Goal: Task Accomplishment & Management: Use online tool/utility

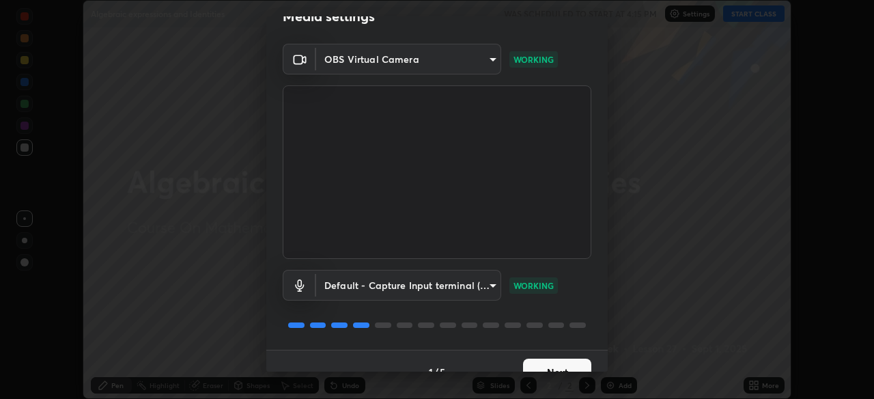
scroll to position [49, 0]
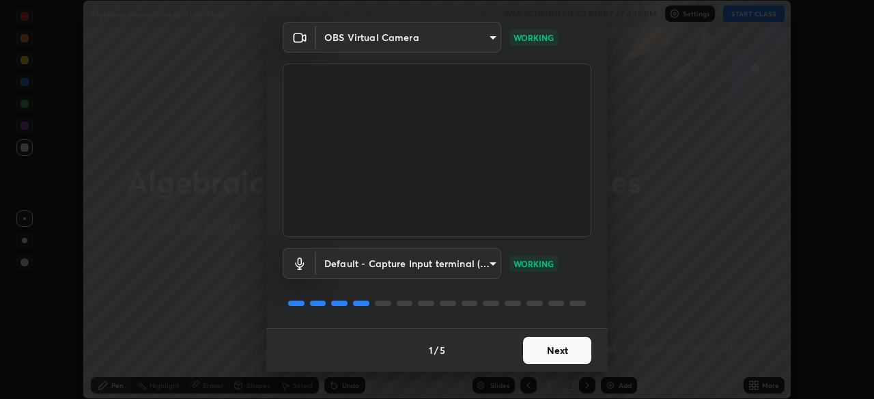
click at [562, 350] on button "Next" at bounding box center [557, 350] width 68 height 27
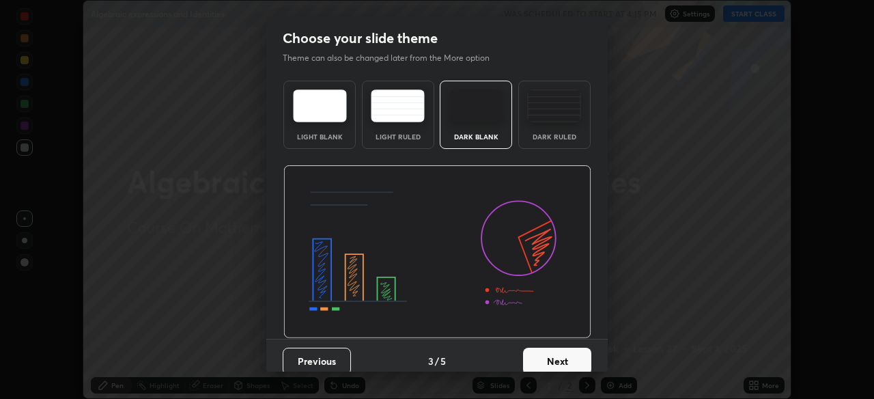
click at [571, 353] on button "Next" at bounding box center [557, 361] width 68 height 27
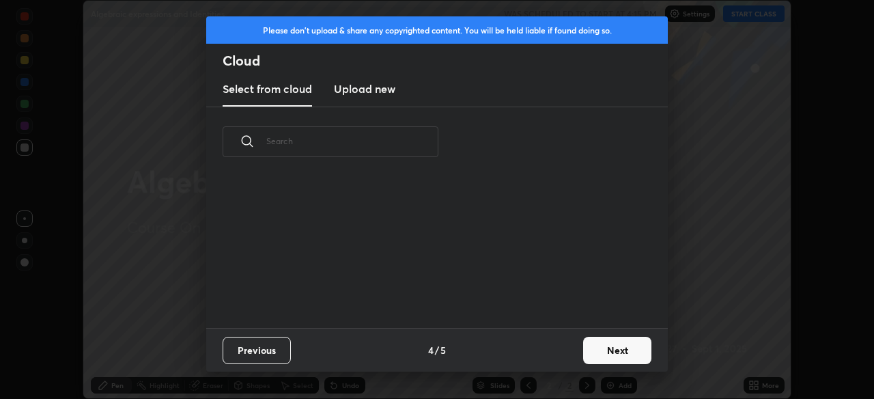
click at [575, 356] on div "Previous 4 / 5 Next" at bounding box center [437, 350] width 462 height 44
click at [583, 358] on button "Next" at bounding box center [617, 350] width 68 height 27
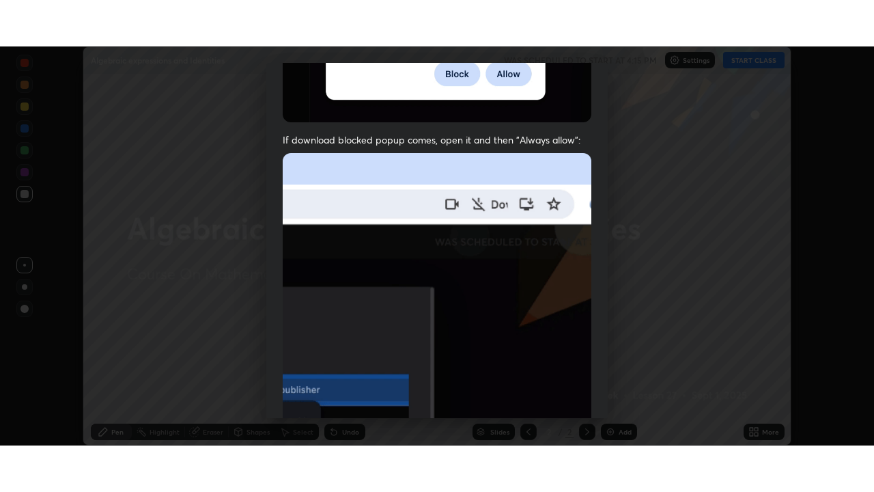
scroll to position [328, 0]
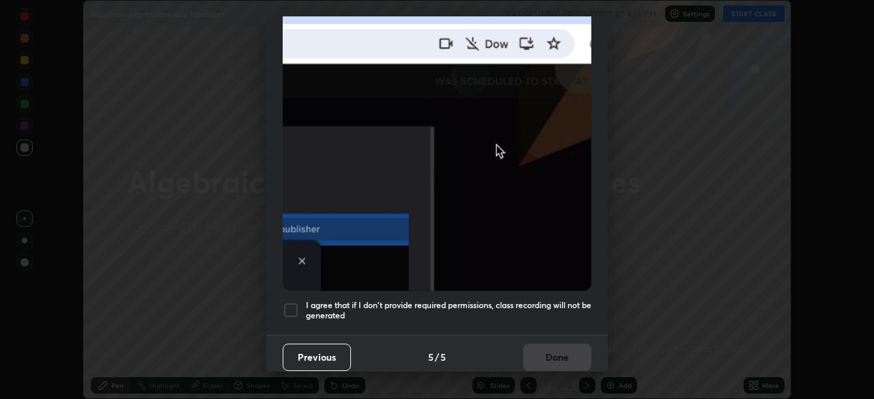
click at [569, 300] on h5 "I agree that if I don't provide required permissions, class recording will not …" at bounding box center [449, 310] width 286 height 21
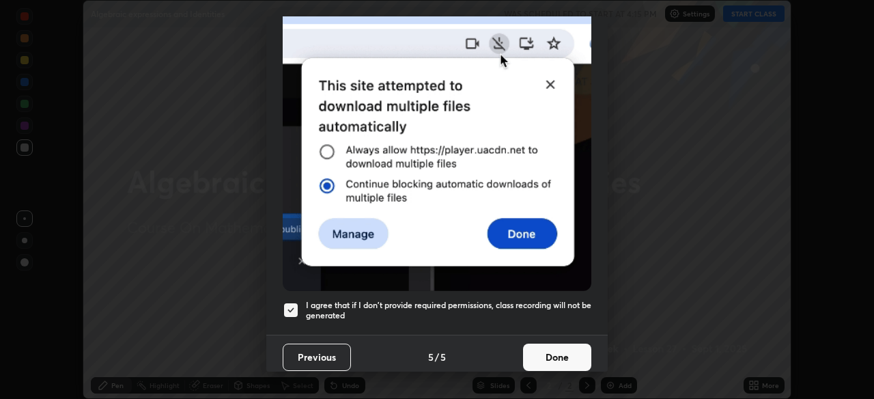
click at [568, 352] on button "Done" at bounding box center [557, 357] width 68 height 27
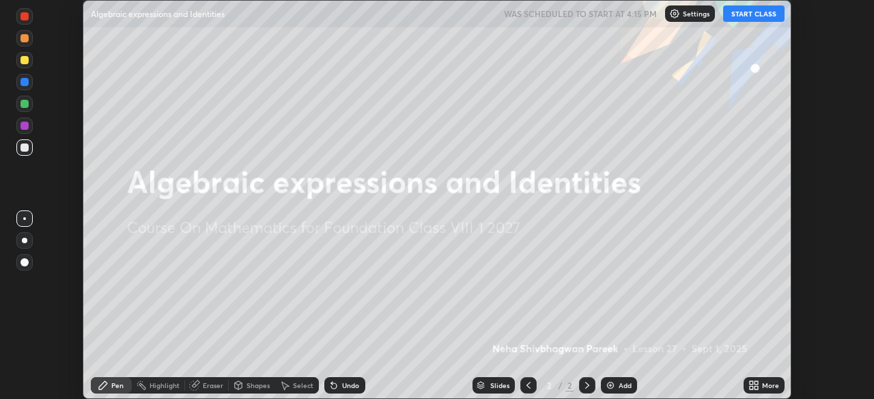
click at [757, 387] on icon at bounding box center [756, 387] width 3 height 3
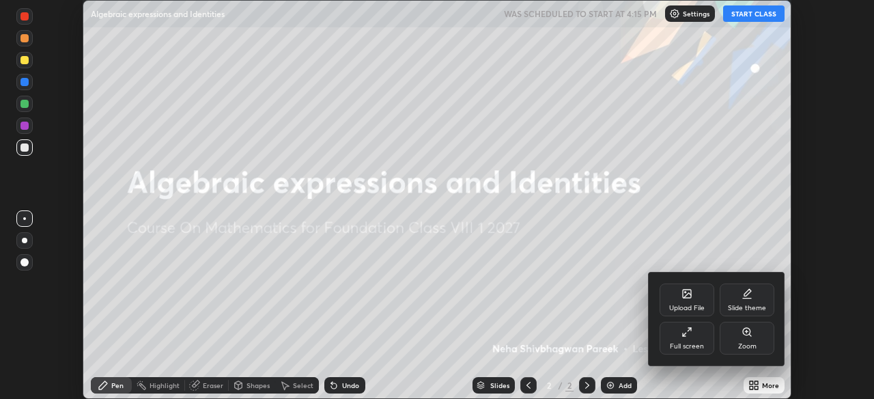
click at [685, 333] on icon at bounding box center [684, 334] width 3 height 3
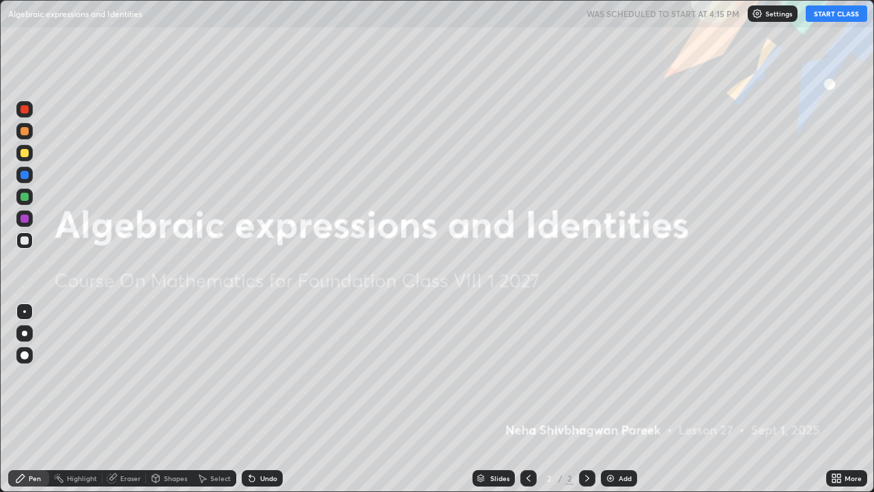
scroll to position [492, 874]
click at [822, 13] on button "START CLASS" at bounding box center [836, 13] width 61 height 16
click at [616, 398] on div "Add" at bounding box center [619, 478] width 36 height 16
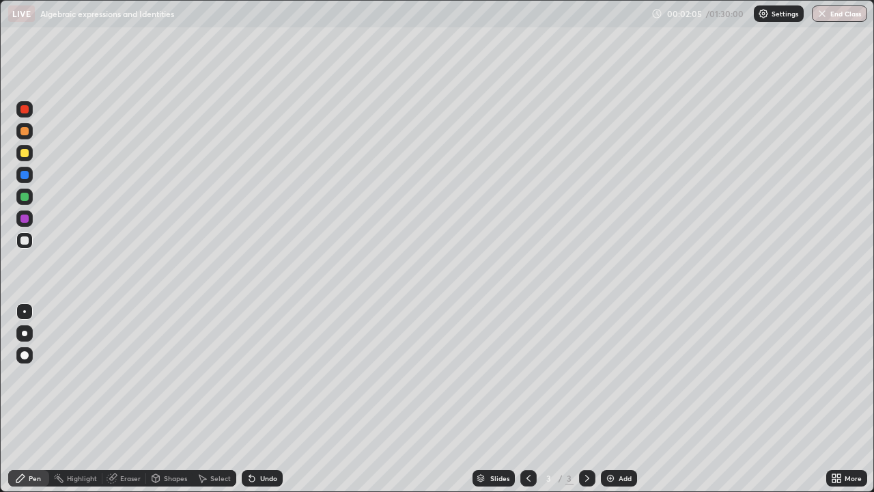
click at [529, 398] on icon at bounding box center [529, 478] width 4 height 7
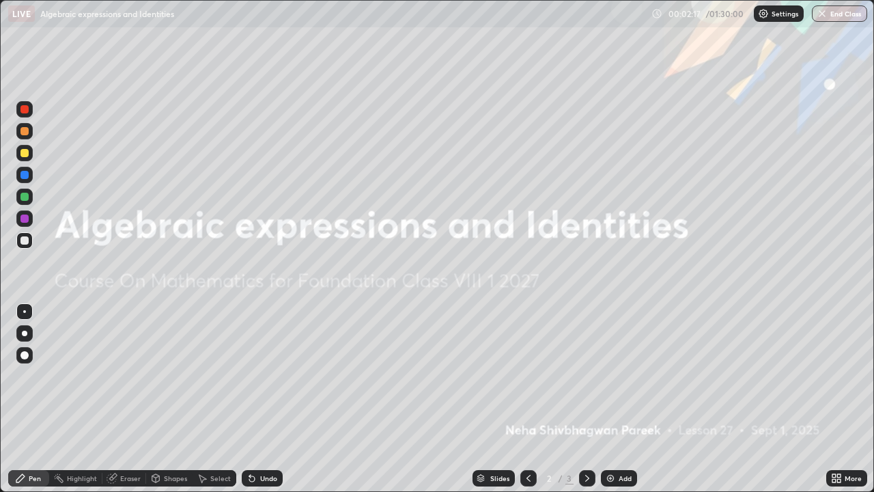
click at [586, 398] on icon at bounding box center [587, 478] width 11 height 11
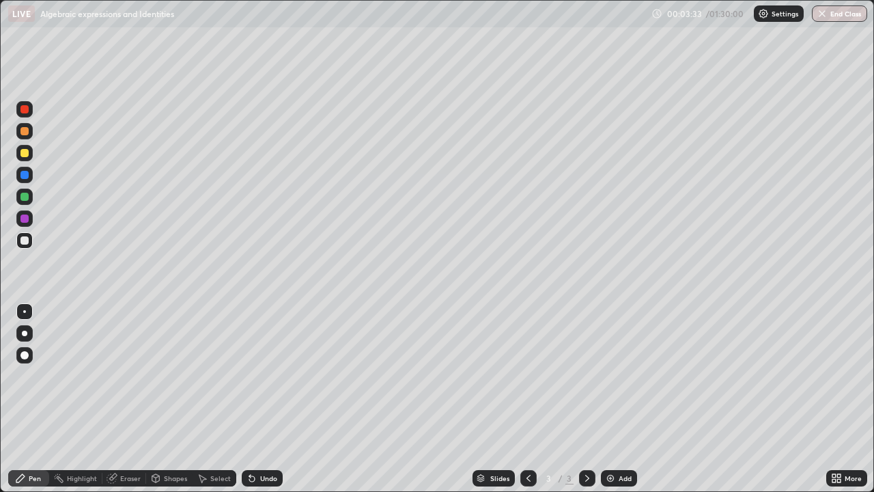
click at [169, 398] on div "Shapes" at bounding box center [175, 478] width 23 height 7
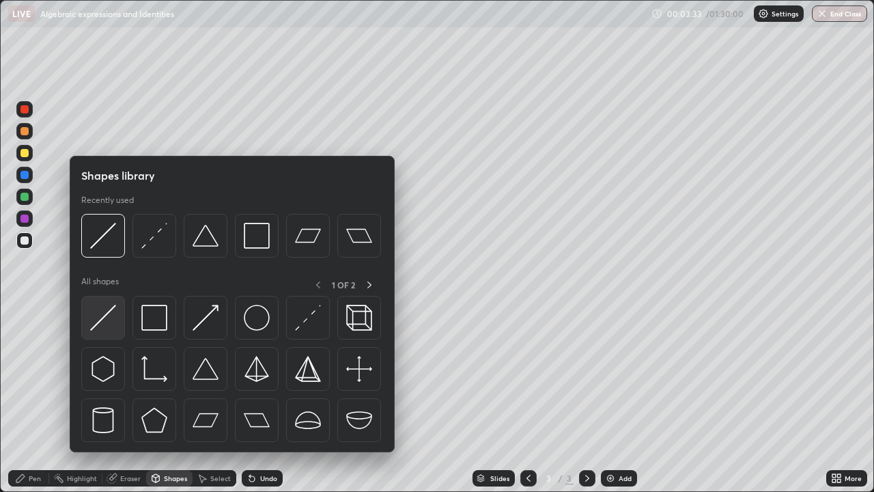
click at [115, 307] on img at bounding box center [103, 318] width 26 height 26
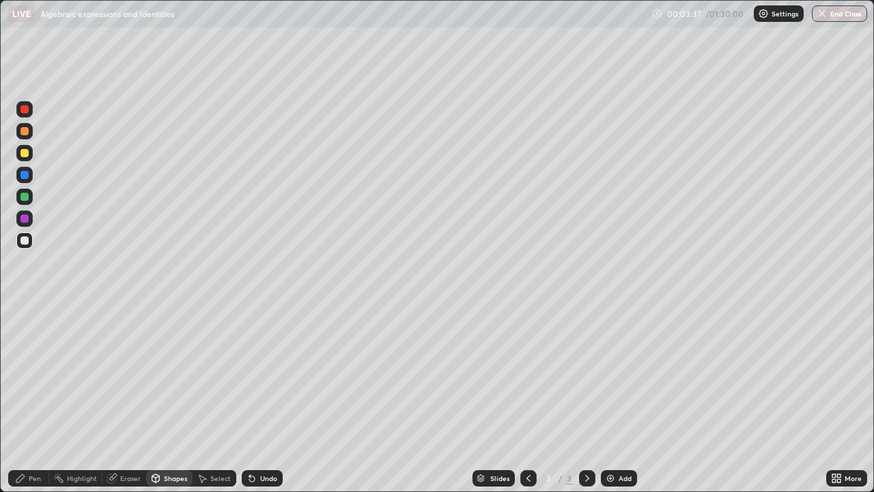
click at [22, 398] on div "Pen" at bounding box center [28, 478] width 41 height 16
click at [29, 153] on div at bounding box center [24, 153] width 16 height 16
click at [32, 238] on div at bounding box center [24, 240] width 16 height 16
click at [31, 154] on div at bounding box center [24, 153] width 16 height 16
click at [29, 241] on div at bounding box center [24, 240] width 16 height 16
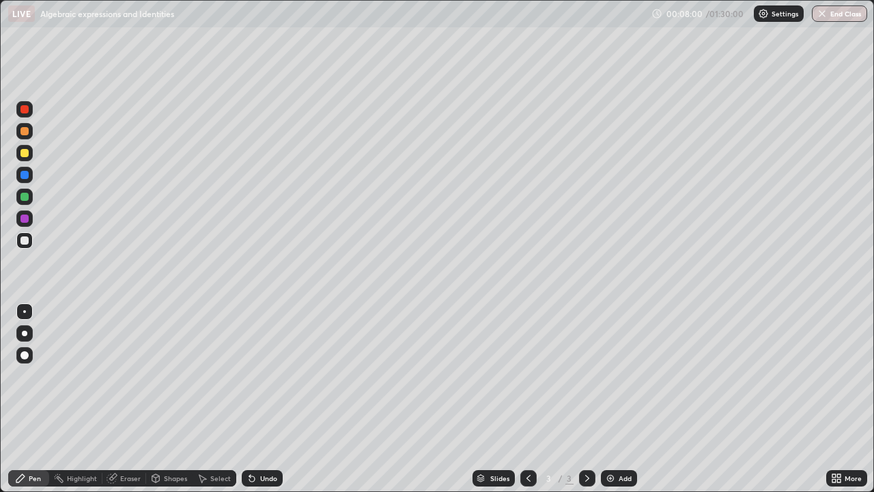
click at [28, 152] on div at bounding box center [24, 153] width 8 height 8
click at [27, 194] on div at bounding box center [24, 197] width 8 height 8
click at [27, 238] on div at bounding box center [24, 240] width 8 height 8
click at [30, 152] on div at bounding box center [24, 153] width 16 height 16
click at [30, 240] on div at bounding box center [24, 240] width 16 height 16
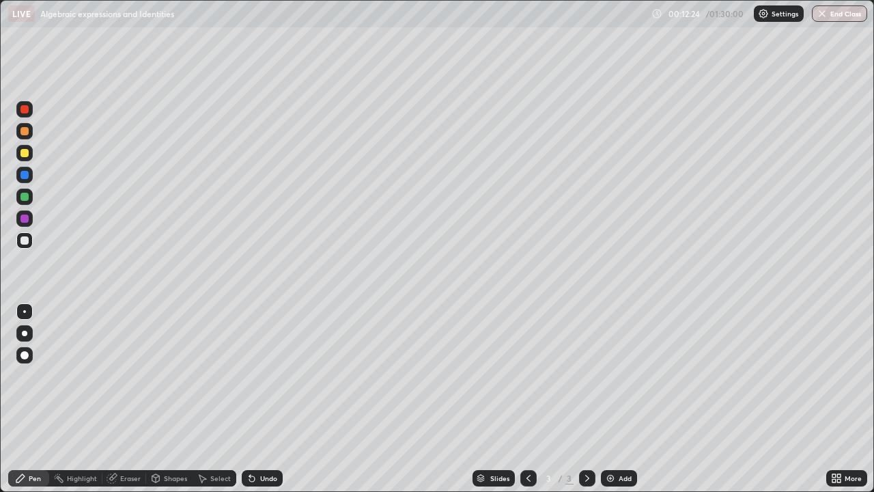
click at [222, 398] on div "Select" at bounding box center [220, 478] width 20 height 7
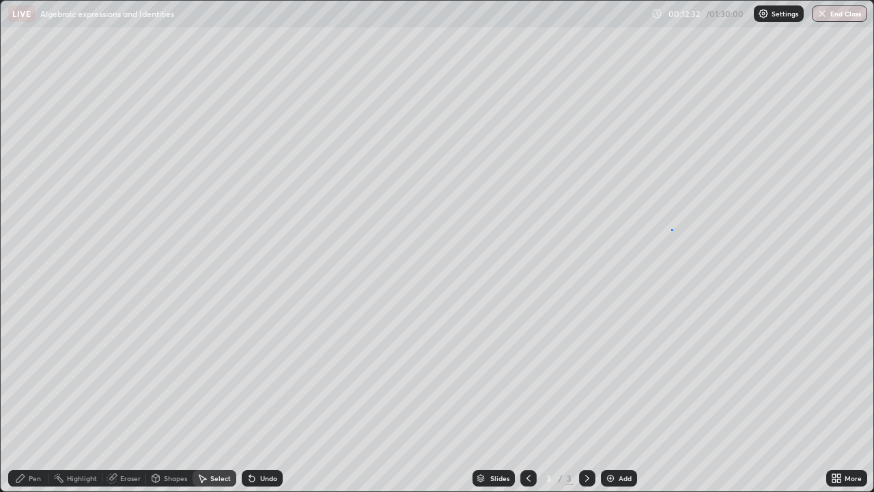
click at [673, 229] on div "0 ° Undo Copy Duplicate Duplicate to new slide Delete" at bounding box center [437, 246] width 873 height 490
click at [31, 398] on div "Pen" at bounding box center [28, 478] width 41 height 16
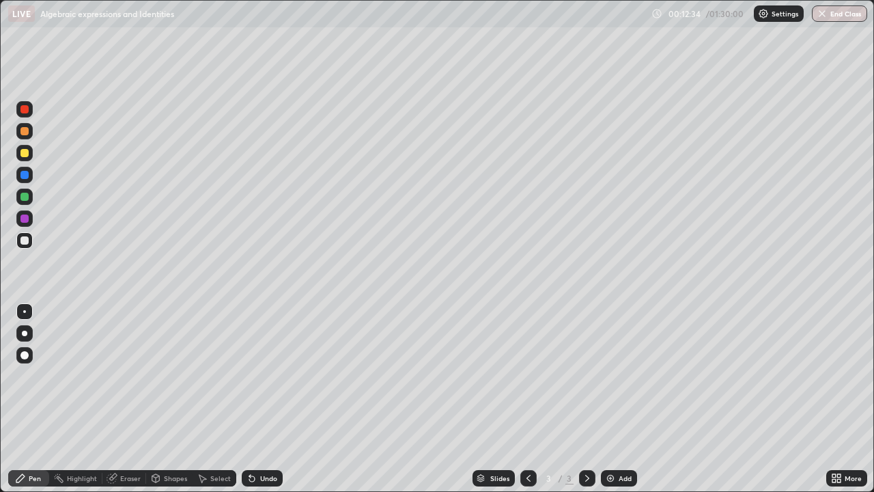
click at [25, 151] on div at bounding box center [24, 153] width 8 height 8
click at [261, 398] on div "Undo" at bounding box center [268, 478] width 17 height 7
click at [25, 152] on div at bounding box center [24, 153] width 8 height 8
click at [29, 238] on div at bounding box center [24, 240] width 16 height 16
click at [29, 154] on div at bounding box center [24, 153] width 16 height 16
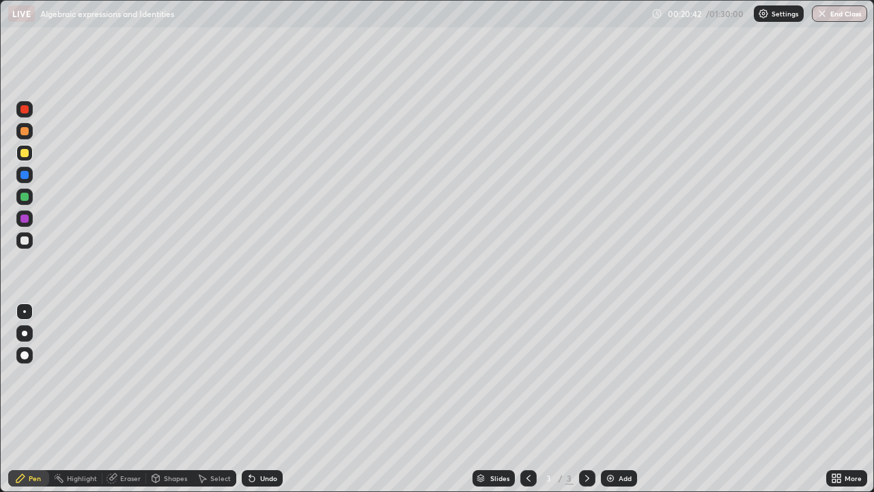
click at [620, 398] on div "Add" at bounding box center [625, 478] width 13 height 7
click at [171, 398] on div "Shapes" at bounding box center [175, 478] width 23 height 7
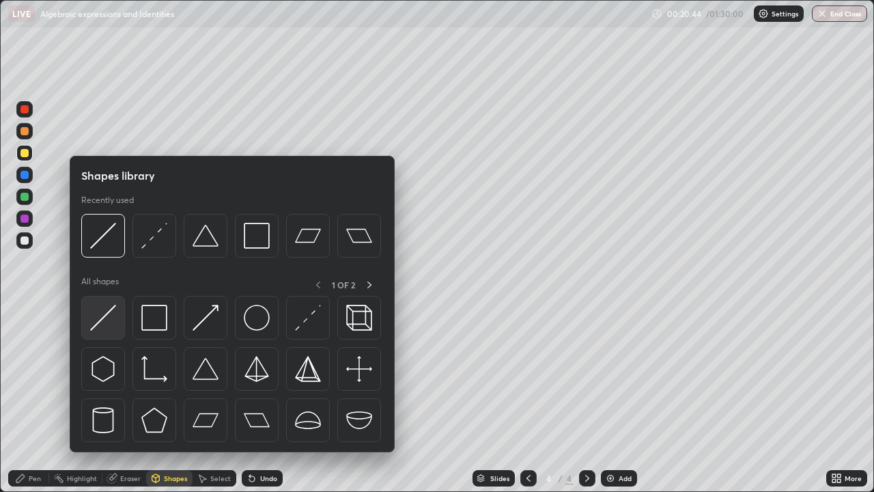
click at [107, 304] on div at bounding box center [103, 318] width 44 height 44
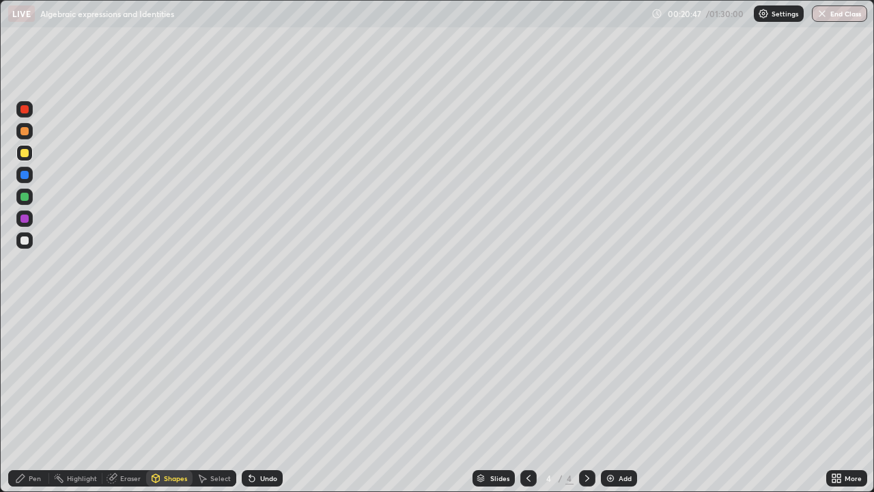
click at [32, 398] on div "Pen" at bounding box center [35, 478] width 12 height 7
click at [29, 239] on div at bounding box center [24, 240] width 16 height 16
click at [29, 154] on div at bounding box center [24, 153] width 16 height 16
click at [29, 239] on div at bounding box center [24, 240] width 16 height 16
click at [31, 154] on div at bounding box center [24, 153] width 16 height 16
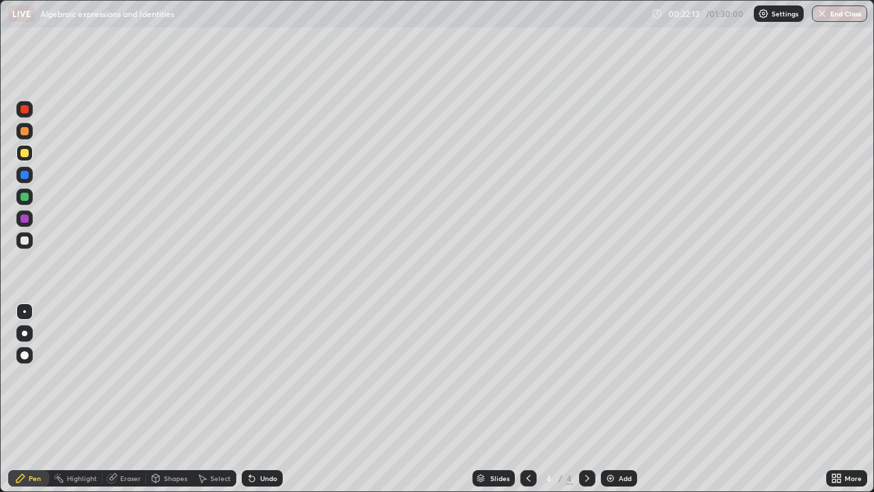
click at [28, 110] on div at bounding box center [24, 109] width 8 height 8
click at [32, 239] on div at bounding box center [24, 240] width 16 height 16
click at [32, 242] on div at bounding box center [24, 240] width 16 height 16
click at [29, 196] on div at bounding box center [24, 197] width 16 height 16
click at [31, 238] on div at bounding box center [24, 240] width 16 height 16
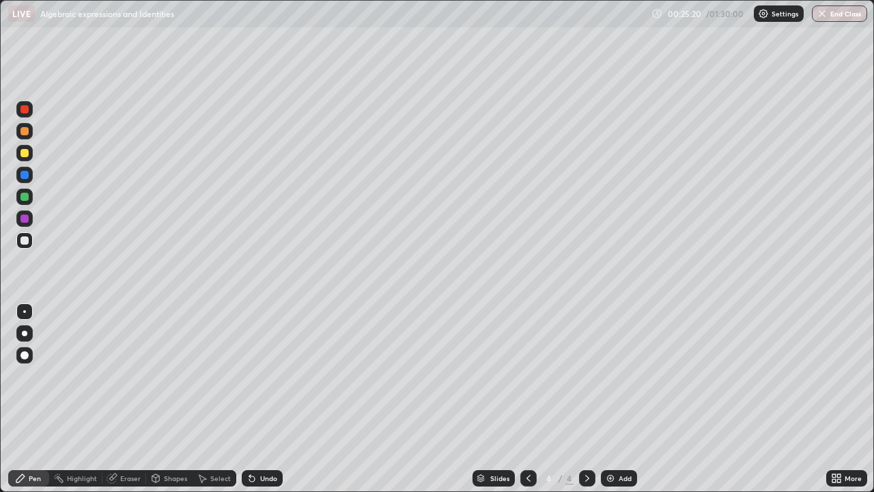
click at [260, 398] on div "Undo" at bounding box center [268, 478] width 17 height 7
click at [261, 398] on div "Undo" at bounding box center [262, 478] width 41 height 16
click at [260, 398] on div "Undo" at bounding box center [262, 478] width 41 height 16
click at [31, 109] on div at bounding box center [24, 109] width 16 height 16
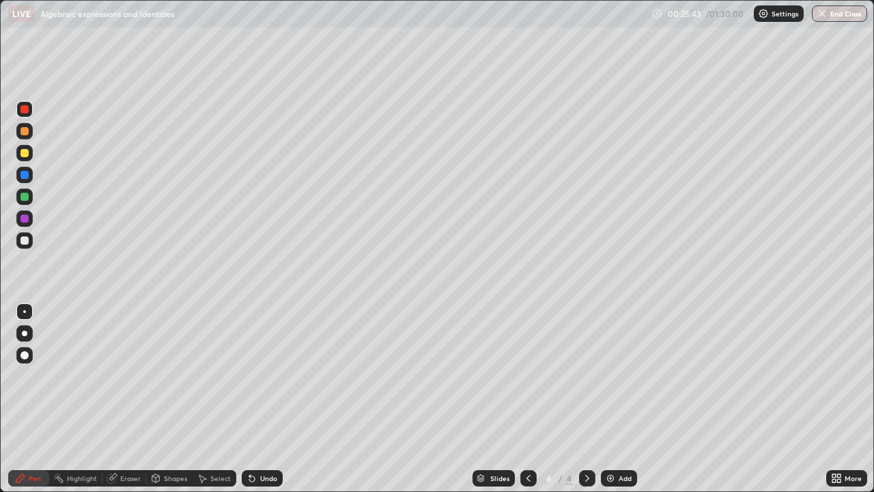
click at [32, 238] on div at bounding box center [24, 240] width 16 height 16
click at [29, 219] on div at bounding box center [24, 218] width 16 height 16
click at [32, 237] on div at bounding box center [24, 240] width 16 height 16
click at [27, 156] on div at bounding box center [24, 153] width 8 height 8
click at [32, 240] on div at bounding box center [24, 240] width 16 height 16
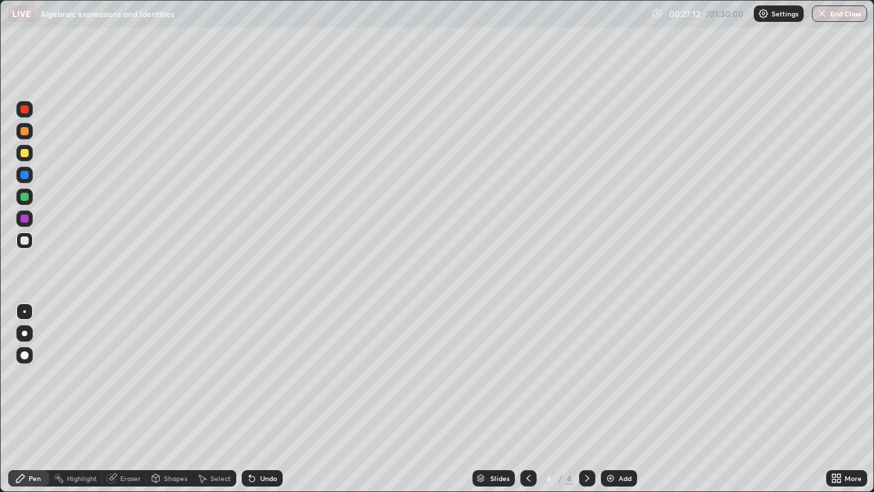
click at [30, 220] on div at bounding box center [24, 218] width 16 height 16
click at [32, 242] on div at bounding box center [24, 240] width 16 height 16
click at [525, 398] on icon at bounding box center [528, 478] width 11 height 11
click at [27, 175] on div at bounding box center [24, 175] width 8 height 8
click at [585, 398] on icon at bounding box center [587, 478] width 11 height 11
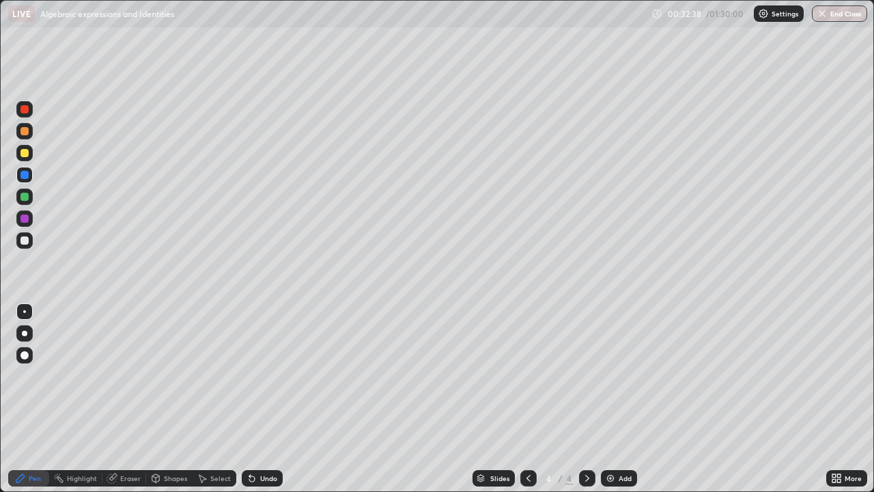
click at [619, 398] on div "Add" at bounding box center [625, 478] width 13 height 7
click at [31, 236] on div at bounding box center [24, 240] width 16 height 16
click at [32, 154] on div at bounding box center [24, 153] width 16 height 16
click at [31, 196] on div at bounding box center [24, 197] width 16 height 16
click at [32, 239] on div at bounding box center [24, 240] width 16 height 16
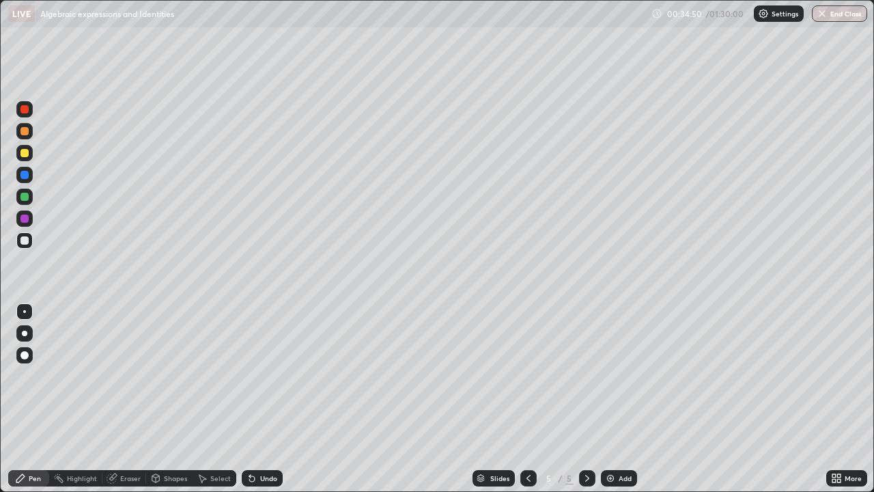
click at [29, 151] on div at bounding box center [24, 153] width 16 height 16
click at [527, 398] on icon at bounding box center [528, 478] width 11 height 11
click at [527, 398] on icon at bounding box center [529, 478] width 4 height 7
click at [585, 398] on icon at bounding box center [587, 478] width 11 height 11
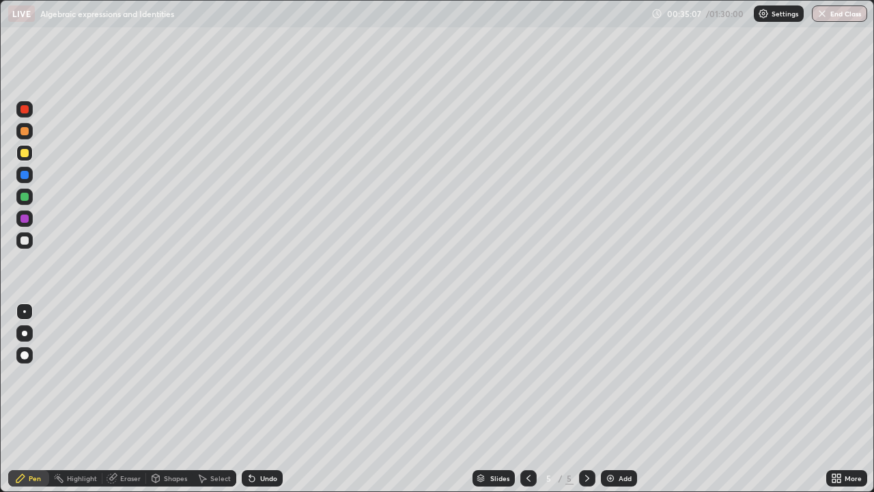
click at [29, 238] on div at bounding box center [24, 240] width 16 height 16
click at [31, 152] on div at bounding box center [24, 153] width 16 height 16
click at [168, 398] on div "Shapes" at bounding box center [175, 478] width 23 height 7
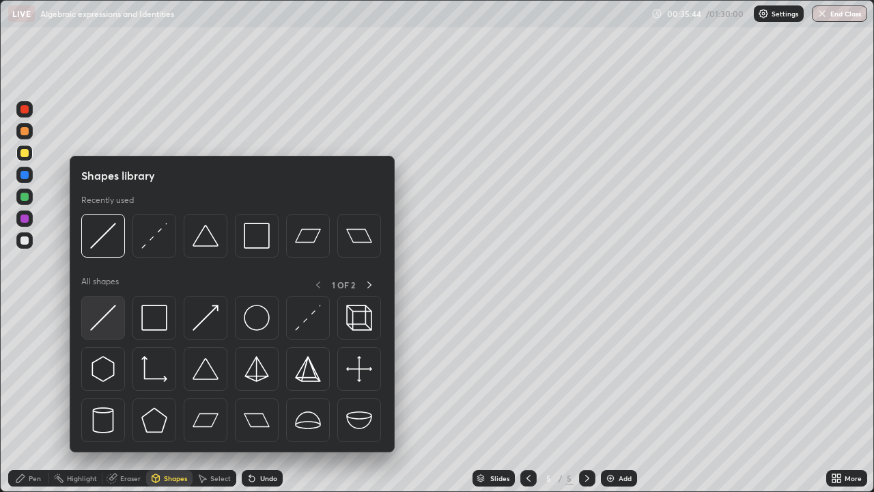
click at [105, 310] on img at bounding box center [103, 318] width 26 height 26
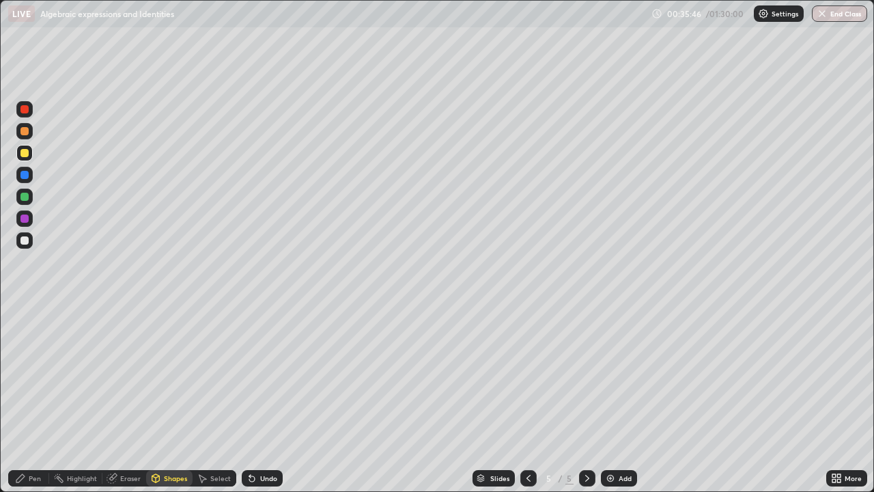
click at [30, 241] on div at bounding box center [24, 240] width 16 height 16
click at [34, 398] on div "Pen" at bounding box center [35, 478] width 12 height 7
click at [527, 398] on icon at bounding box center [528, 478] width 11 height 11
click at [29, 156] on div at bounding box center [24, 153] width 16 height 16
click at [28, 243] on div at bounding box center [24, 240] width 16 height 16
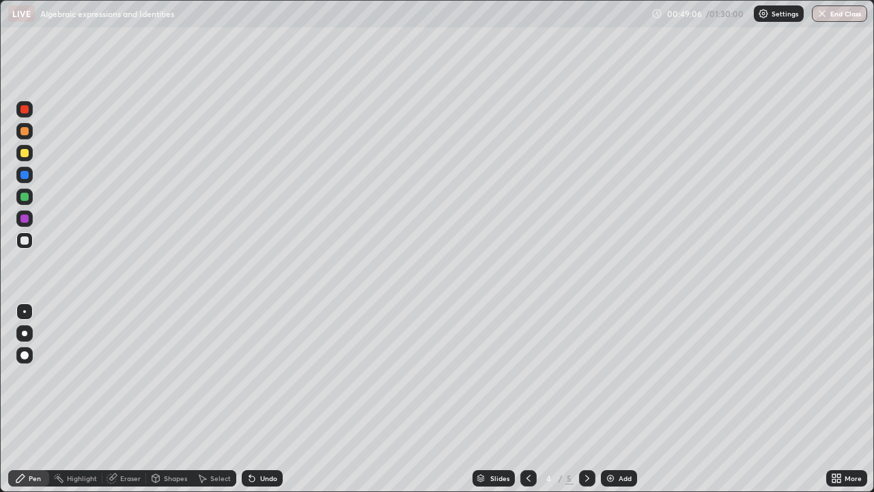
click at [616, 398] on div "Add" at bounding box center [619, 478] width 36 height 16
click at [169, 398] on div "Shapes" at bounding box center [175, 478] width 23 height 7
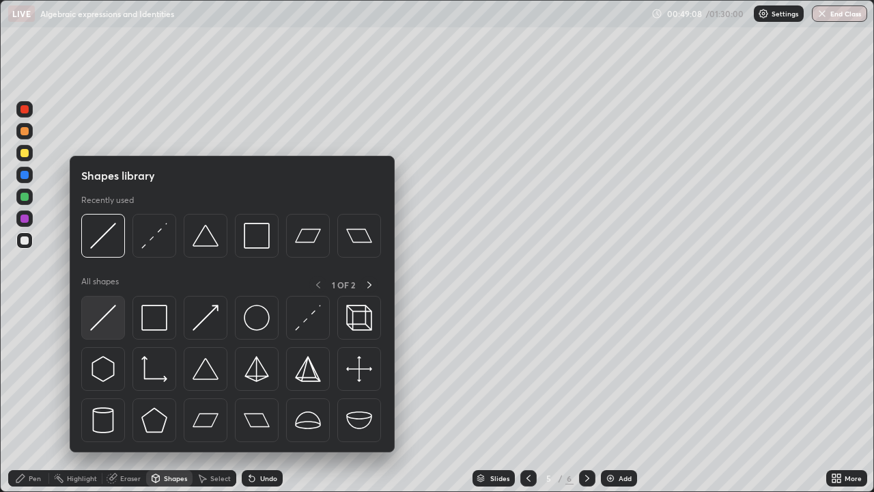
click at [114, 311] on img at bounding box center [103, 318] width 26 height 26
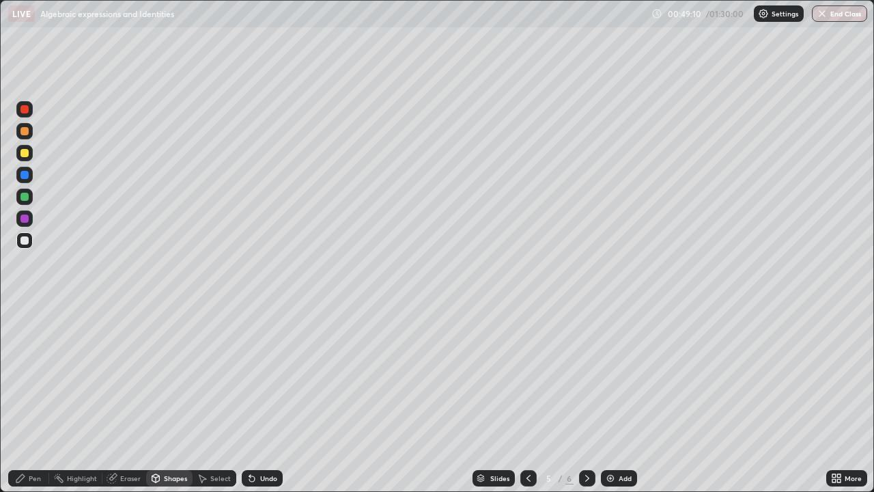
click at [31, 398] on div "Pen" at bounding box center [35, 478] width 12 height 7
click at [29, 153] on div at bounding box center [24, 153] width 16 height 16
click at [30, 240] on div at bounding box center [24, 240] width 16 height 16
click at [29, 151] on div at bounding box center [24, 153] width 16 height 16
click at [32, 237] on div at bounding box center [24, 240] width 16 height 16
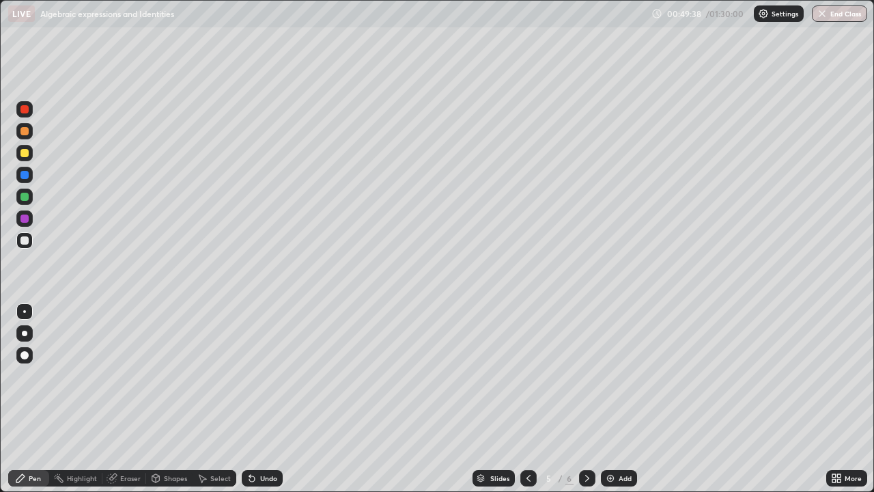
click at [128, 398] on div "Eraser" at bounding box center [130, 478] width 20 height 7
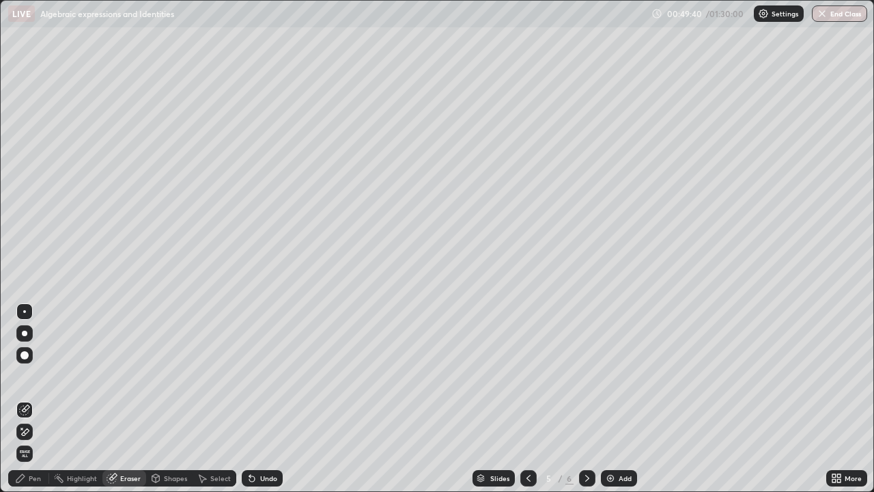
click at [29, 398] on div "Pen" at bounding box center [35, 478] width 12 height 7
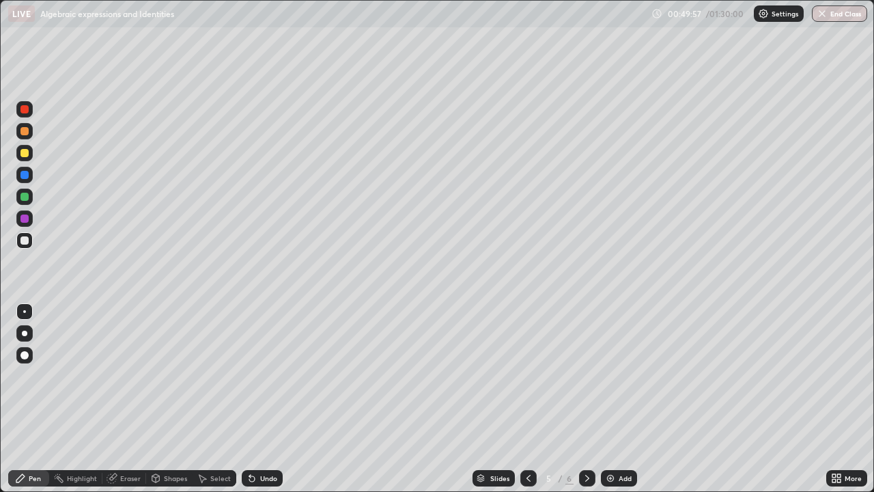
click at [28, 151] on div at bounding box center [24, 153] width 8 height 8
click at [31, 240] on div at bounding box center [24, 240] width 16 height 16
click at [29, 152] on div at bounding box center [24, 153] width 16 height 16
click at [25, 109] on div at bounding box center [24, 109] width 8 height 8
click at [27, 236] on div at bounding box center [24, 240] width 8 height 8
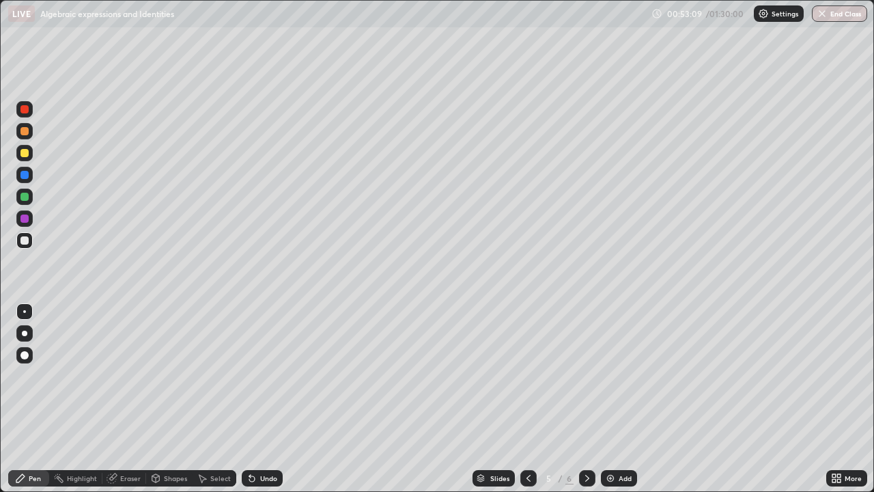
click at [27, 154] on div at bounding box center [24, 153] width 8 height 8
click at [31, 130] on div at bounding box center [24, 131] width 16 height 16
click at [528, 398] on icon at bounding box center [528, 478] width 11 height 11
click at [527, 398] on icon at bounding box center [528, 478] width 11 height 11
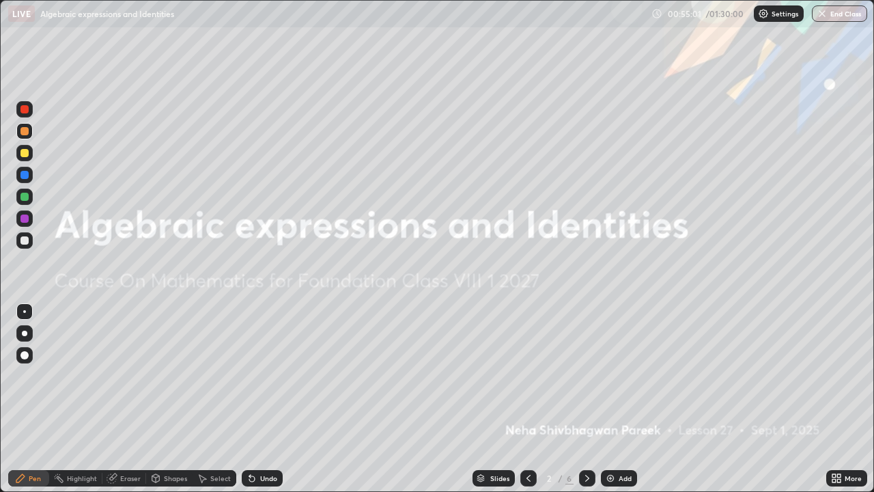
click at [587, 398] on icon at bounding box center [587, 478] width 11 height 11
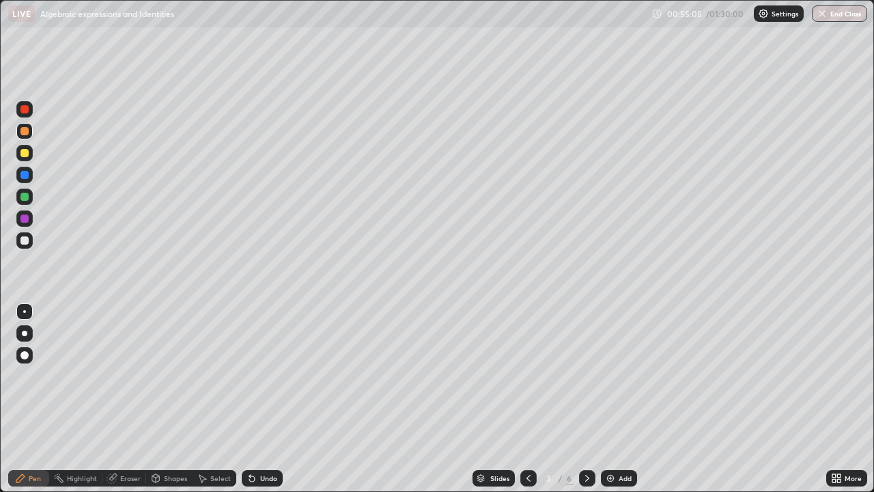
click at [30, 241] on div at bounding box center [24, 240] width 16 height 16
click at [587, 398] on icon at bounding box center [587, 478] width 4 height 7
click at [586, 398] on icon at bounding box center [587, 478] width 4 height 7
click at [27, 152] on div at bounding box center [24, 153] width 8 height 8
click at [212, 398] on div "Select" at bounding box center [220, 478] width 20 height 7
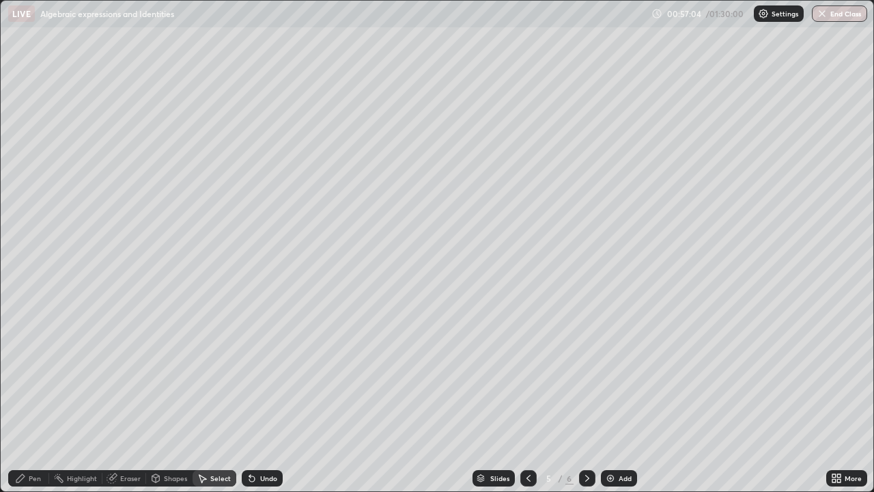
click at [38, 398] on div "Pen" at bounding box center [35, 478] width 12 height 7
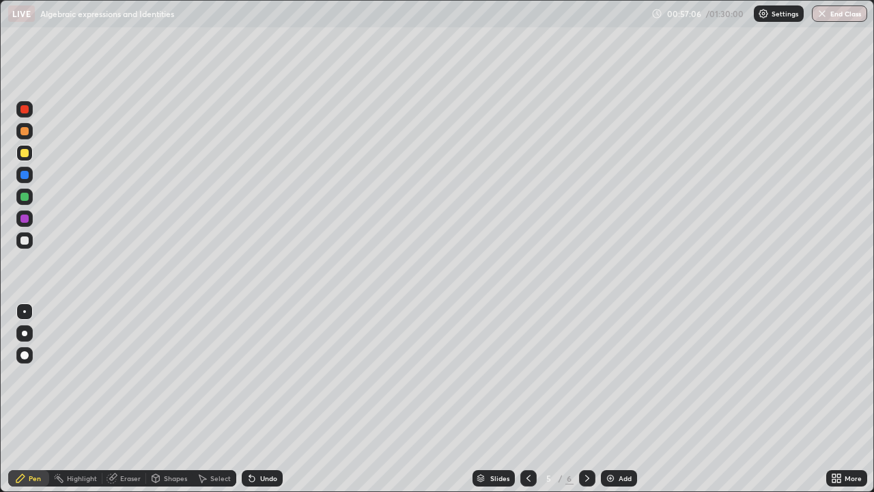
click at [31, 126] on div at bounding box center [24, 131] width 16 height 16
click at [27, 242] on div at bounding box center [24, 240] width 8 height 8
click at [30, 197] on div at bounding box center [24, 197] width 16 height 16
click at [527, 398] on icon at bounding box center [529, 478] width 4 height 7
click at [527, 398] on icon at bounding box center [528, 478] width 11 height 11
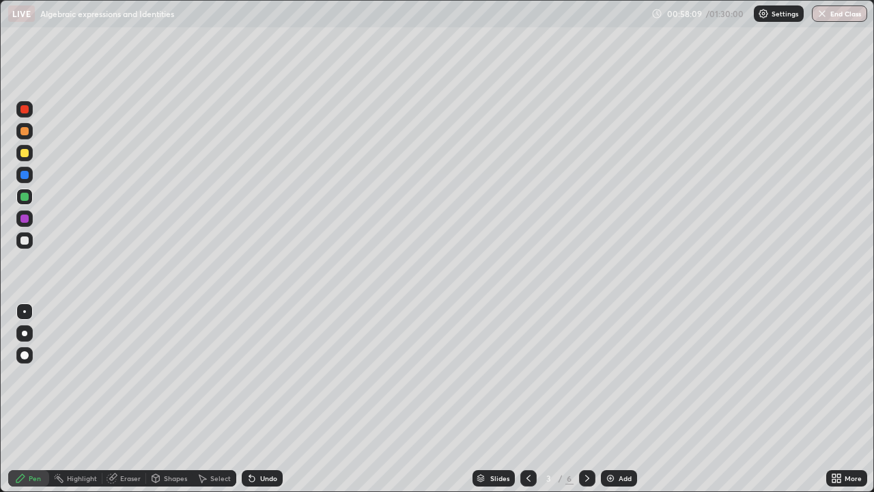
click at [586, 398] on icon at bounding box center [587, 478] width 11 height 11
click at [587, 398] on icon at bounding box center [587, 478] width 11 height 11
click at [126, 398] on div "Eraser" at bounding box center [130, 478] width 20 height 7
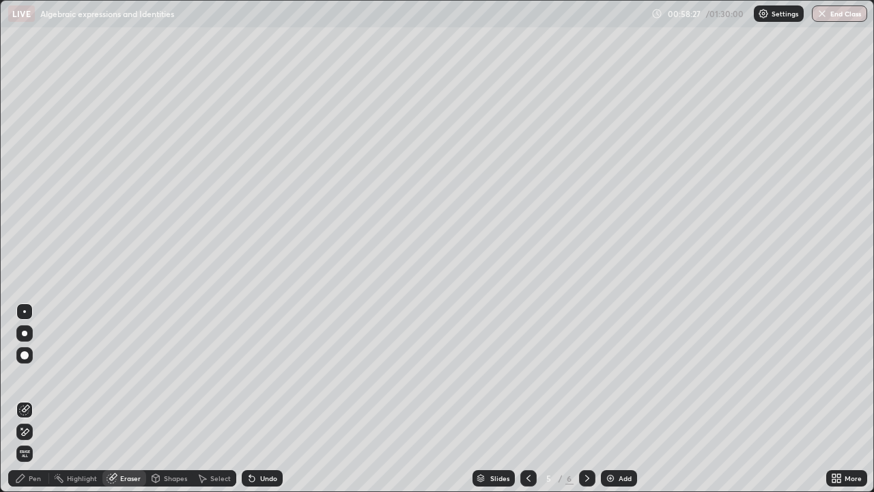
click at [33, 398] on div "Pen" at bounding box center [35, 478] width 12 height 7
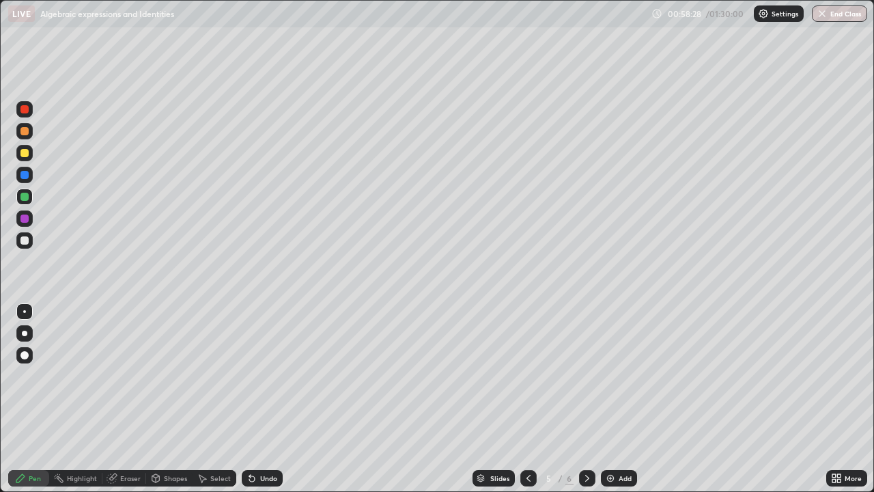
click at [25, 240] on div at bounding box center [24, 240] width 8 height 8
click at [25, 152] on div at bounding box center [24, 153] width 8 height 8
click at [273, 398] on div "Undo" at bounding box center [262, 478] width 41 height 16
click at [264, 398] on div "Undo" at bounding box center [262, 478] width 41 height 16
click at [267, 398] on div "Undo" at bounding box center [268, 478] width 17 height 7
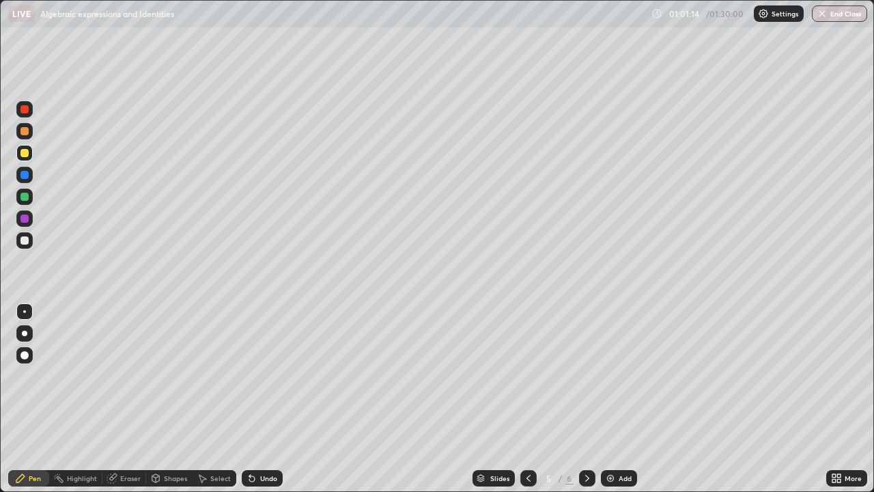
click at [268, 398] on div "Undo" at bounding box center [268, 478] width 17 height 7
click at [266, 398] on div "Undo" at bounding box center [268, 478] width 17 height 7
click at [266, 398] on div "Undo" at bounding box center [262, 478] width 41 height 16
click at [497, 398] on div "Slides" at bounding box center [499, 478] width 19 height 7
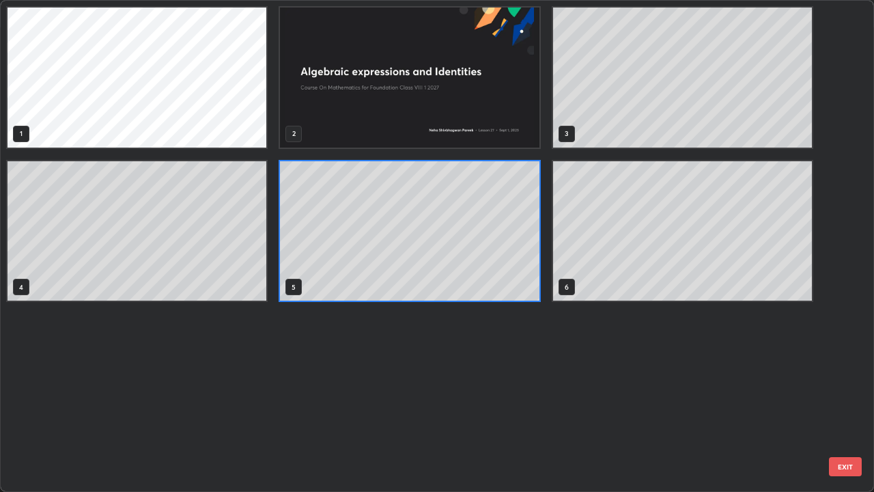
scroll to position [486, 866]
click at [841, 398] on button "EXIT" at bounding box center [845, 466] width 33 height 19
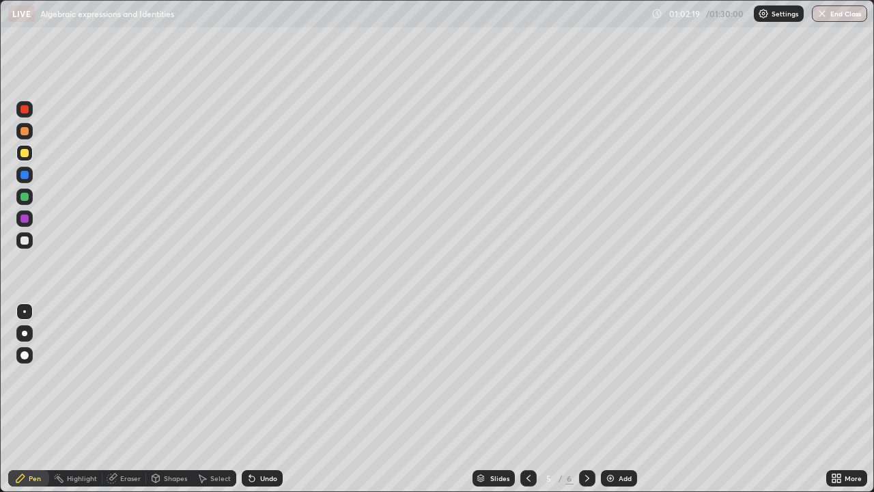
click at [584, 398] on icon at bounding box center [587, 478] width 11 height 11
click at [616, 398] on div "Add" at bounding box center [619, 478] width 36 height 16
click at [169, 398] on div "Shapes" at bounding box center [175, 478] width 23 height 7
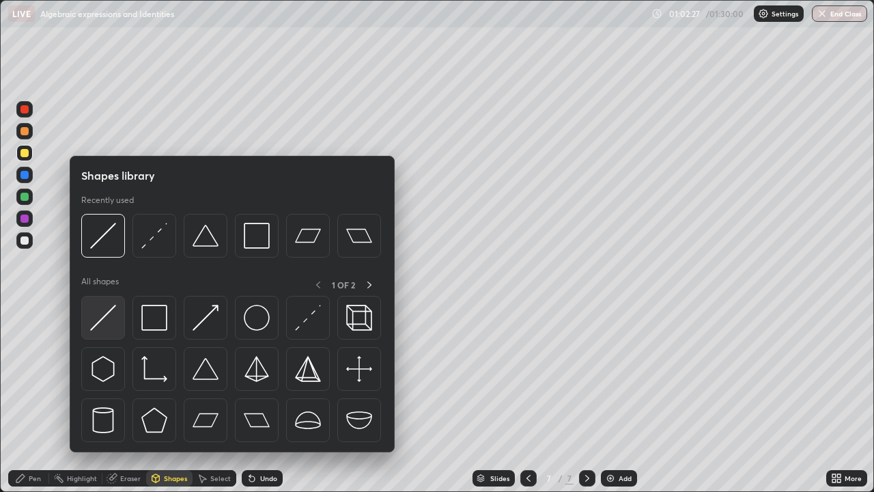
click at [111, 307] on img at bounding box center [103, 318] width 26 height 26
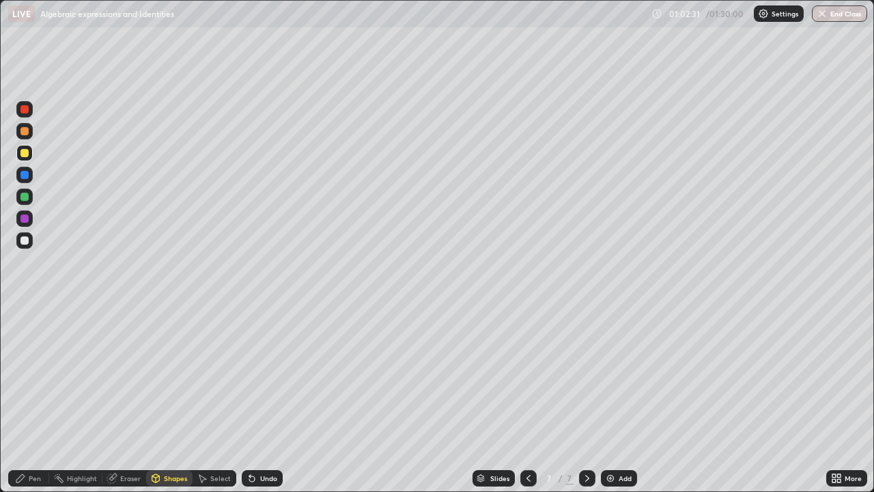
click at [25, 398] on icon at bounding box center [20, 478] width 11 height 11
click at [32, 238] on div at bounding box center [24, 240] width 16 height 16
click at [262, 398] on div "Undo" at bounding box center [268, 478] width 17 height 7
click at [214, 398] on div "Select" at bounding box center [220, 478] width 20 height 7
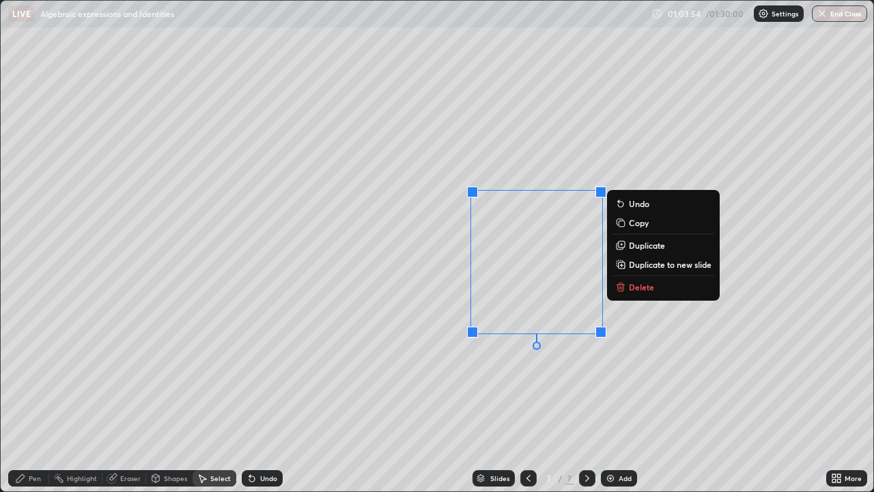
click at [637, 288] on p "Delete" at bounding box center [641, 286] width 25 height 11
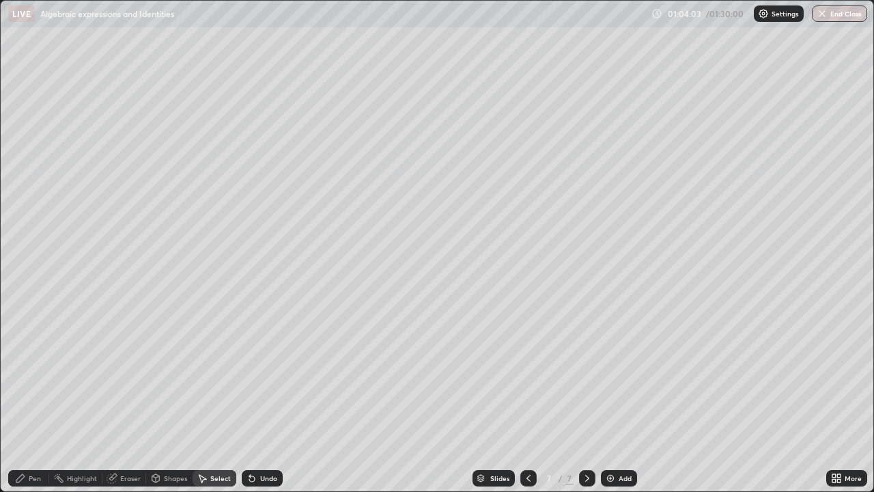
click at [29, 398] on div "Pen" at bounding box center [35, 478] width 12 height 7
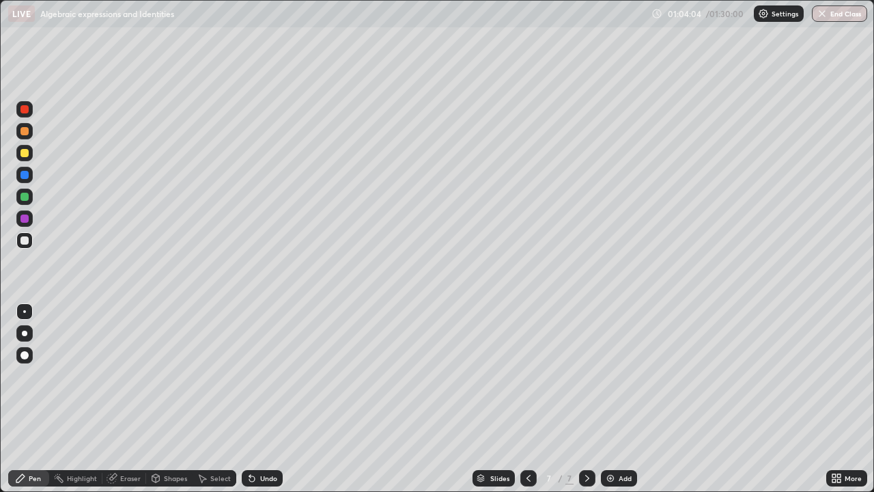
click at [31, 152] on div at bounding box center [24, 153] width 16 height 16
click at [32, 195] on div at bounding box center [24, 197] width 16 height 16
click at [30, 235] on div at bounding box center [24, 240] width 16 height 16
click at [31, 217] on div at bounding box center [24, 218] width 16 height 16
click at [25, 240] on div at bounding box center [24, 240] width 8 height 8
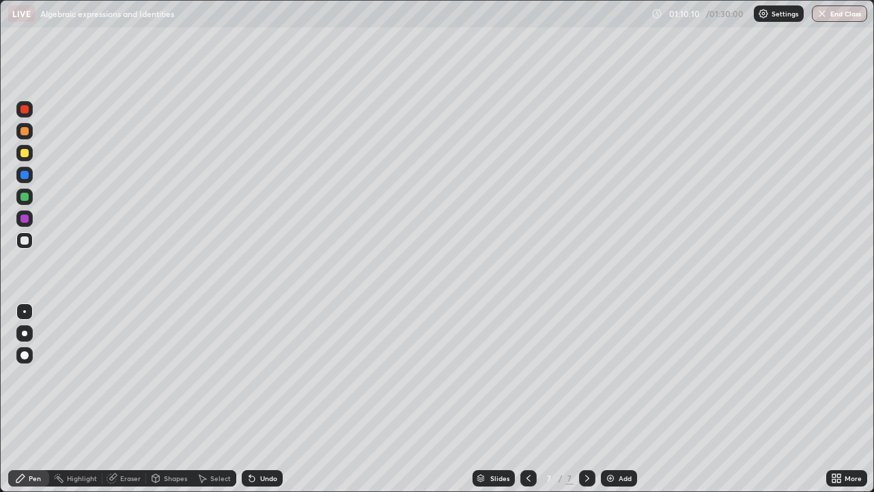
click at [620, 398] on div "Add" at bounding box center [625, 478] width 13 height 7
click at [29, 152] on div at bounding box center [24, 153] width 16 height 16
click at [30, 172] on div at bounding box center [24, 175] width 16 height 16
click at [28, 151] on div at bounding box center [24, 153] width 8 height 8
click at [26, 236] on div at bounding box center [24, 240] width 8 height 8
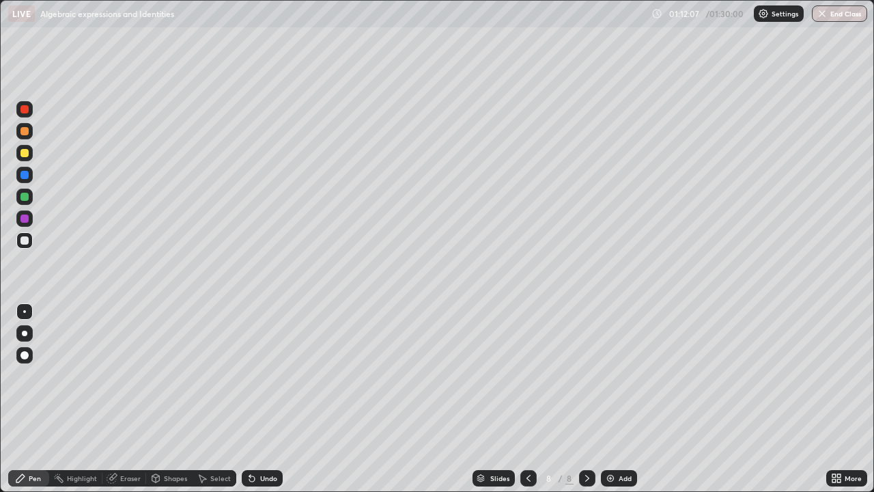
click at [30, 152] on div at bounding box center [24, 153] width 16 height 16
click at [32, 196] on div at bounding box center [24, 197] width 16 height 16
click at [30, 242] on div at bounding box center [24, 240] width 16 height 16
click at [25, 150] on div at bounding box center [24, 153] width 8 height 8
click at [31, 238] on div at bounding box center [24, 240] width 16 height 16
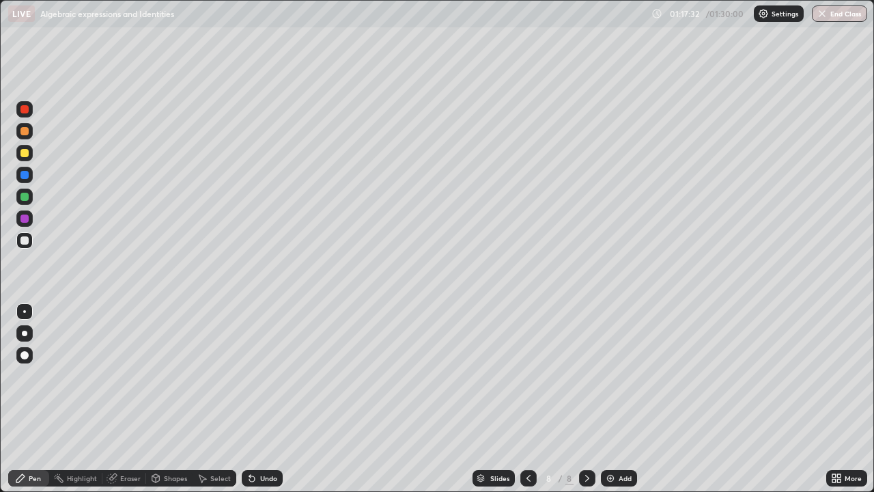
click at [480, 398] on icon at bounding box center [481, 476] width 7 height 3
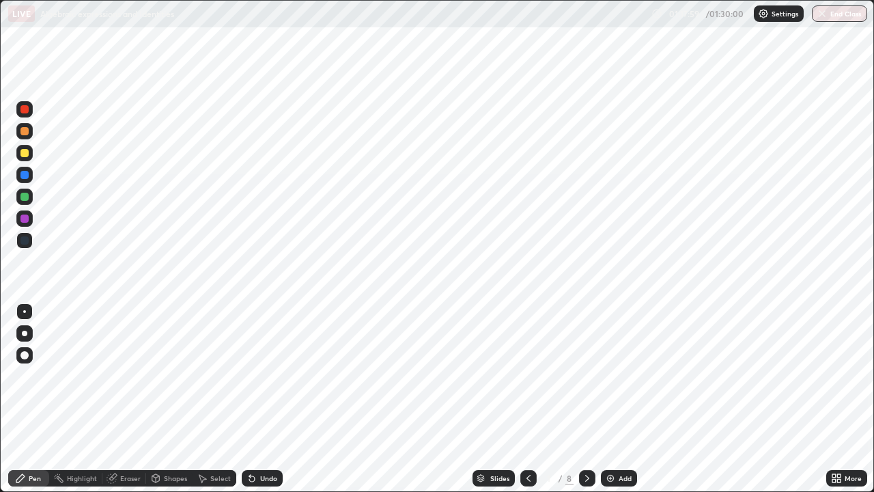
click at [29, 151] on div at bounding box center [24, 153] width 16 height 16
click at [261, 398] on div "Undo" at bounding box center [268, 478] width 17 height 7
click at [488, 398] on div "Slides" at bounding box center [494, 478] width 42 height 16
click at [30, 245] on div at bounding box center [24, 240] width 16 height 16
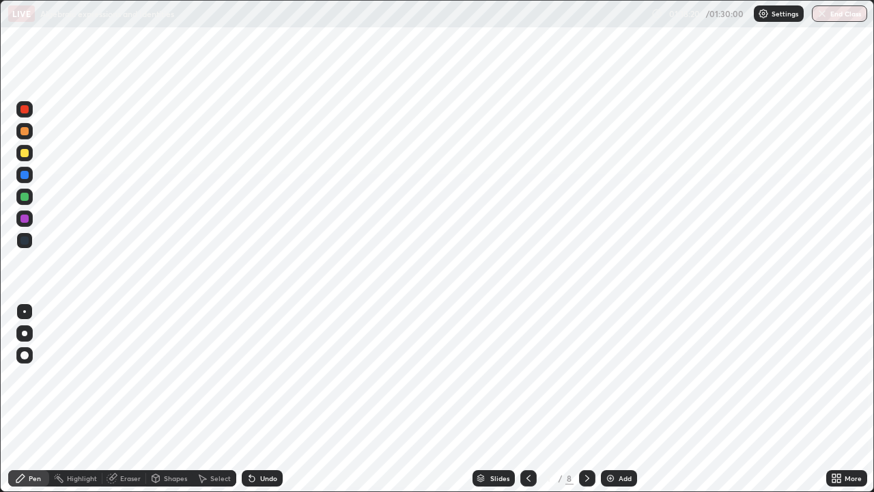
click at [827, 398] on div "More" at bounding box center [847, 478] width 41 height 27
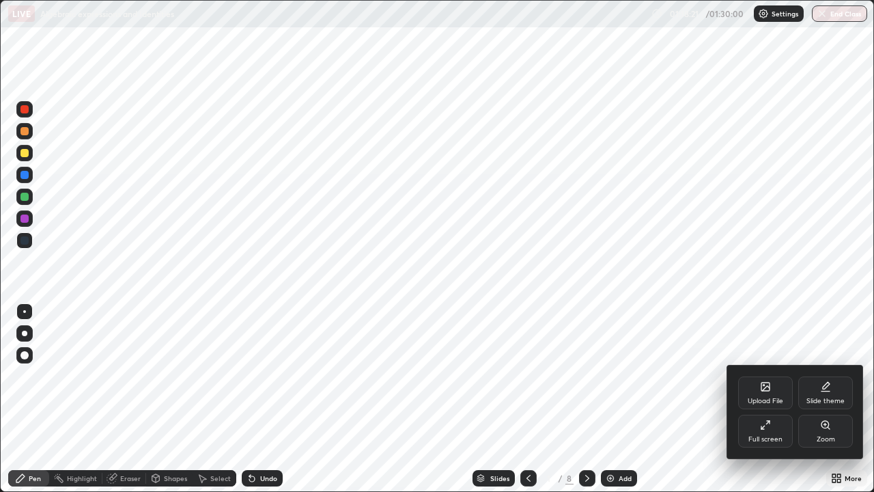
click at [823, 387] on icon at bounding box center [826, 385] width 7 height 7
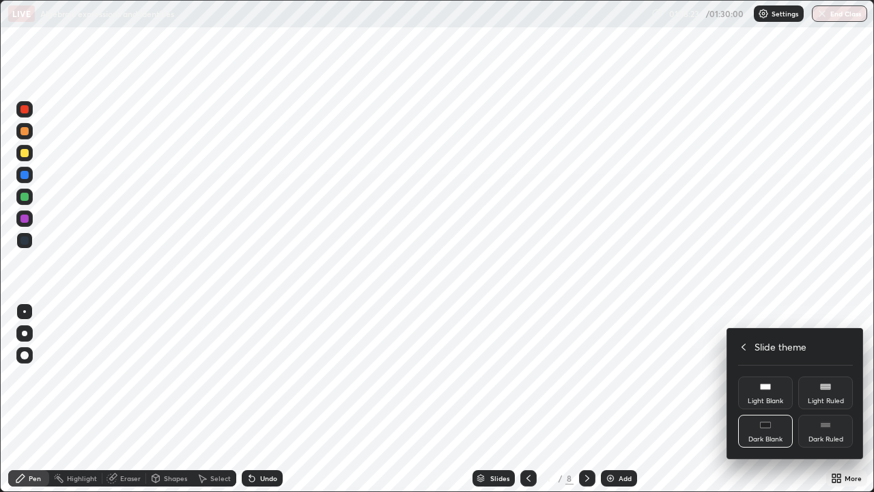
click at [759, 398] on div "Dark Blank" at bounding box center [765, 431] width 55 height 33
click at [758, 398] on div "Dark Blank" at bounding box center [765, 431] width 55 height 33
click at [756, 398] on div "Dark Blank" at bounding box center [765, 431] width 55 height 33
click at [758, 398] on div "Dark Blank" at bounding box center [765, 431] width 55 height 33
click at [820, 398] on rect at bounding box center [825, 424] width 10 height 5
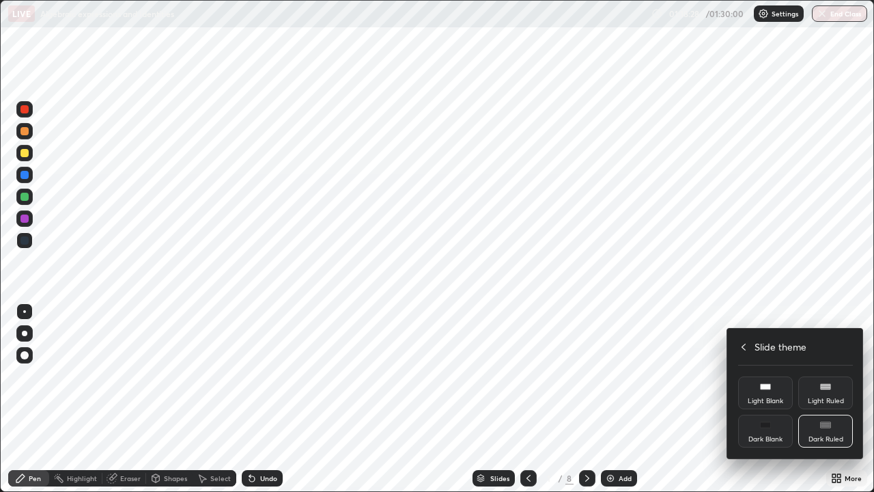
click at [850, 398] on div at bounding box center [437, 246] width 874 height 492
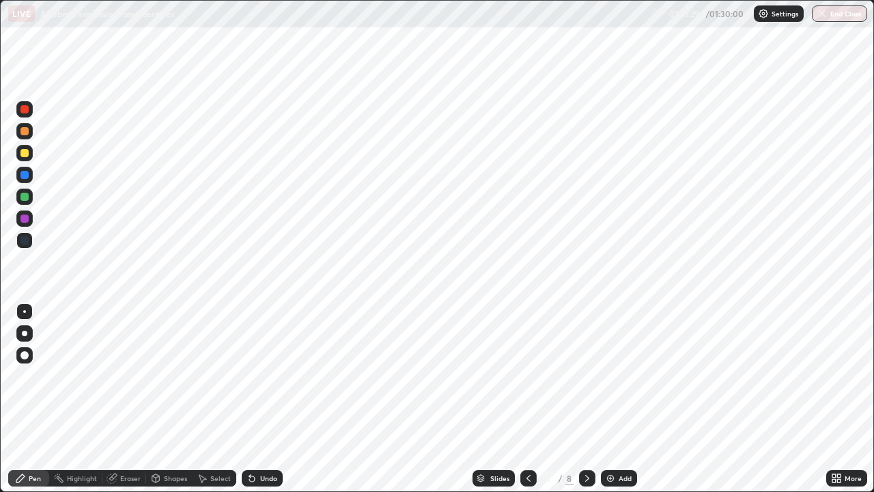
click at [848, 398] on div "More" at bounding box center [847, 478] width 41 height 16
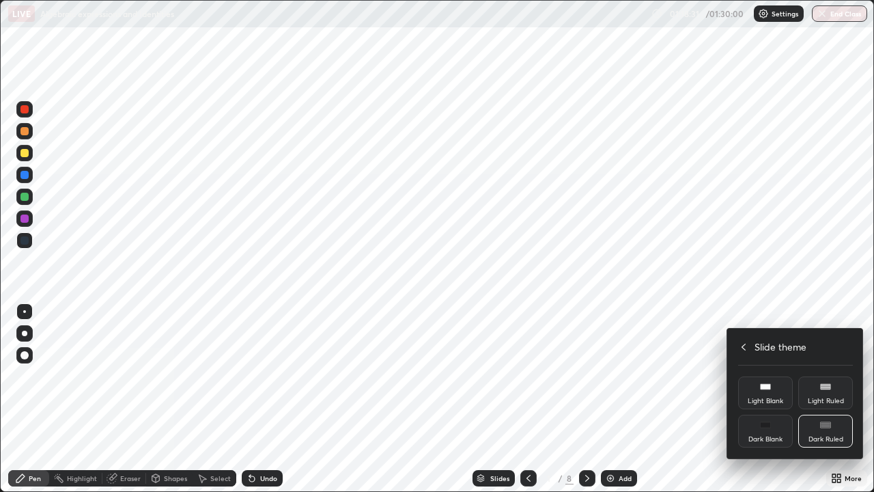
click at [816, 398] on div "Light Ruled" at bounding box center [826, 401] width 36 height 7
click at [742, 346] on icon at bounding box center [743, 347] width 11 height 11
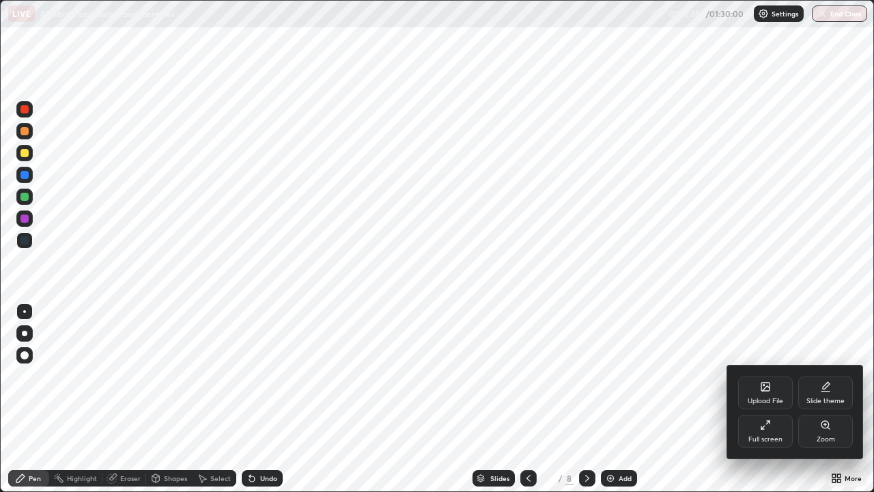
click at [212, 398] on div at bounding box center [437, 246] width 874 height 492
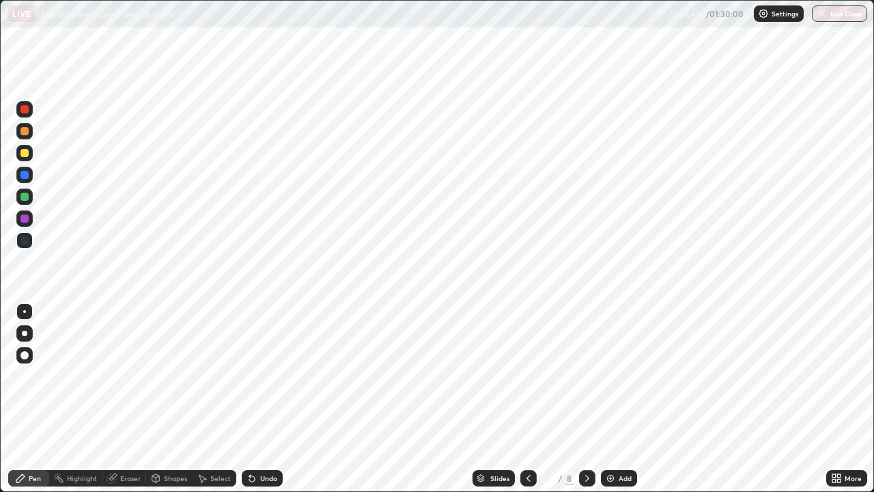
click at [210, 398] on div "Select" at bounding box center [220, 478] width 20 height 7
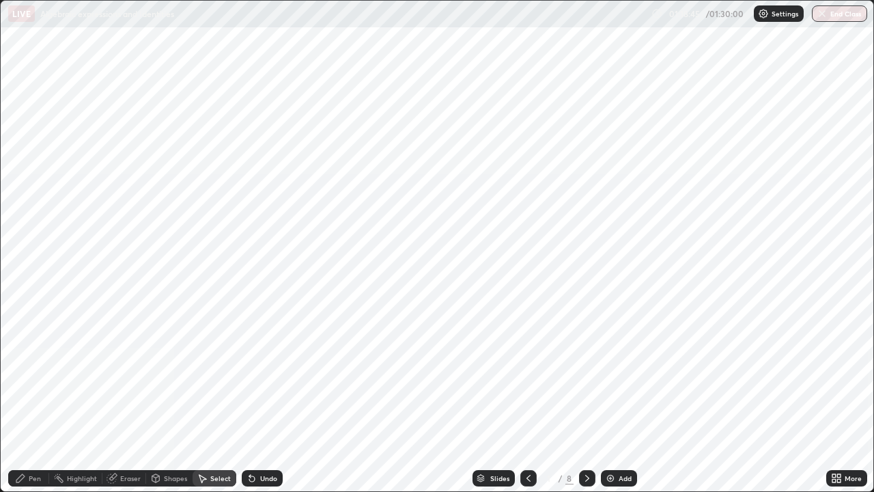
click at [128, 398] on div "Eraser" at bounding box center [130, 478] width 20 height 7
click at [479, 398] on icon at bounding box center [481, 476] width 7 height 3
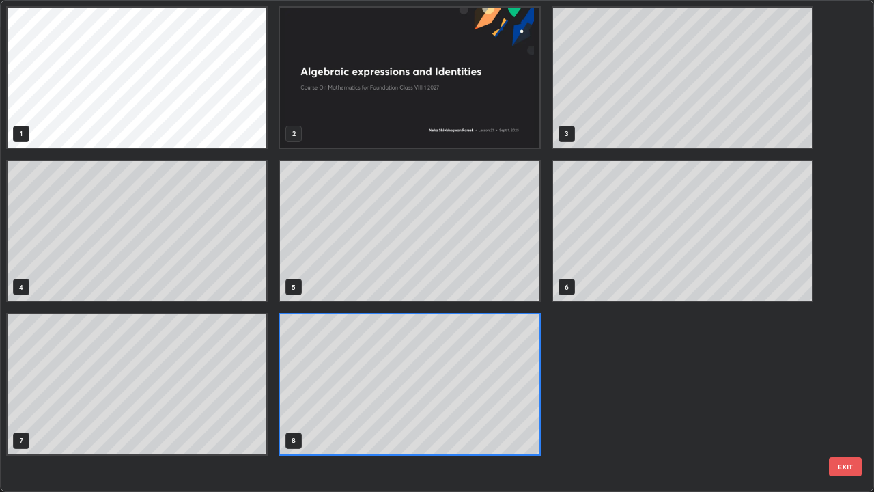
click at [837, 398] on button "EXIT" at bounding box center [845, 466] width 33 height 19
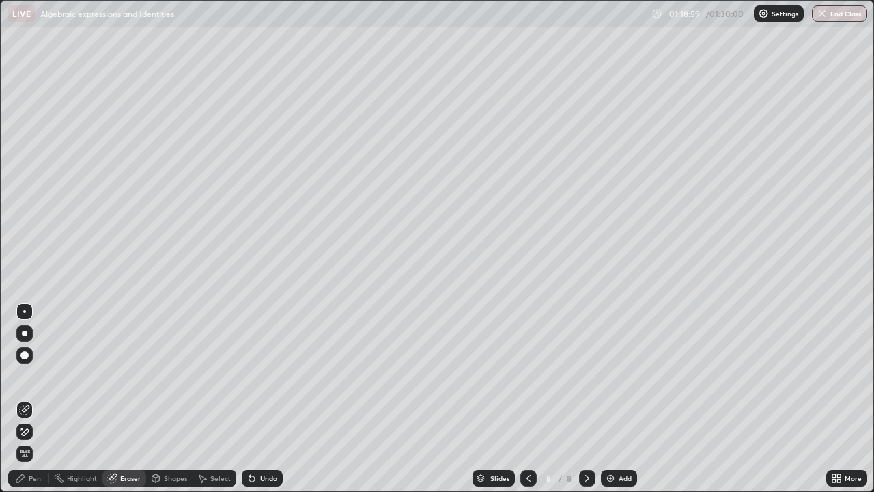
click at [616, 398] on div "Add" at bounding box center [619, 478] width 36 height 16
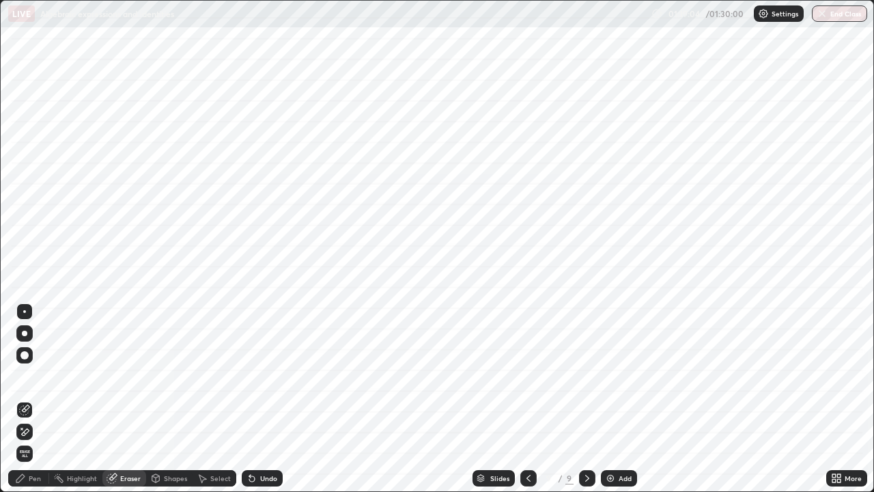
click at [837, 398] on icon at bounding box center [836, 478] width 11 height 11
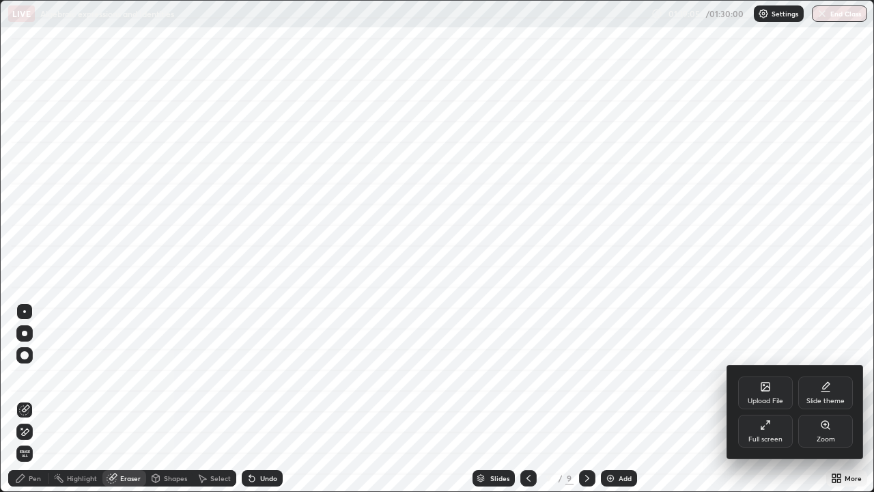
click at [820, 392] on div "Slide theme" at bounding box center [826, 392] width 55 height 33
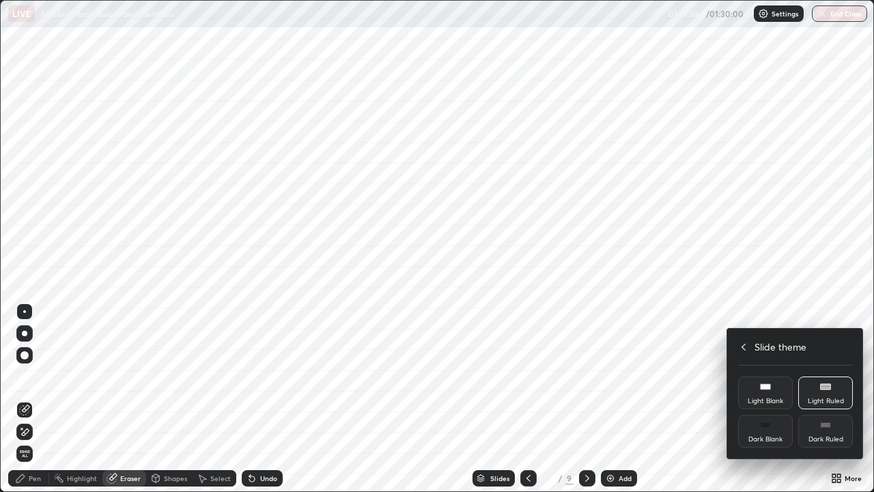
click at [762, 398] on icon at bounding box center [765, 424] width 11 height 11
click at [766, 398] on icon at bounding box center [765, 424] width 11 height 11
click at [681, 398] on div at bounding box center [437, 246] width 874 height 492
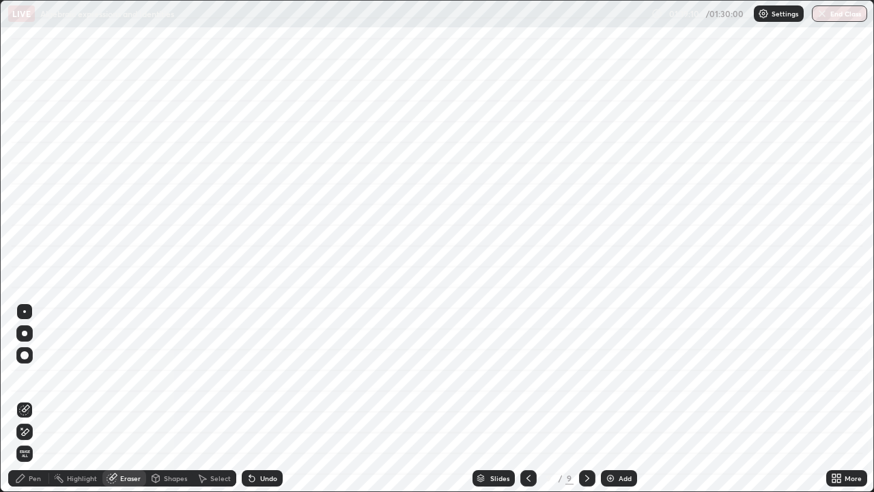
click at [840, 398] on icon at bounding box center [839, 475] width 3 height 3
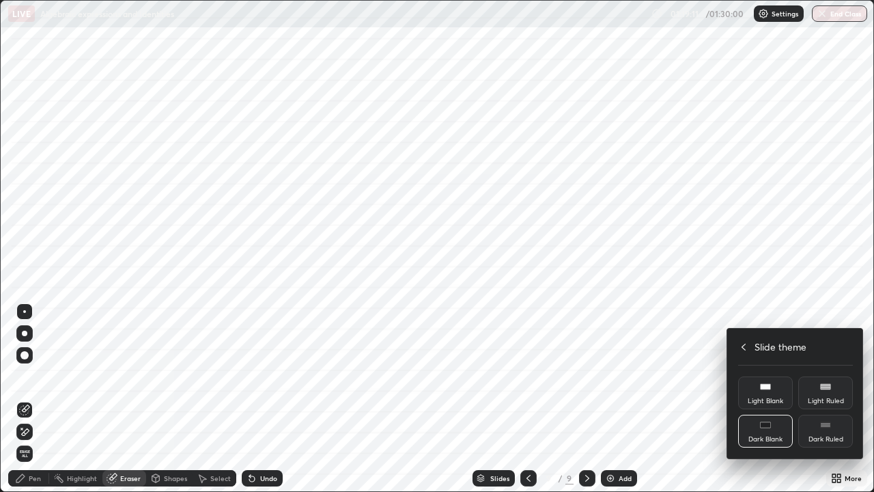
click at [772, 398] on div "Dark Blank" at bounding box center [765, 431] width 55 height 33
click at [613, 398] on div at bounding box center [437, 246] width 874 height 492
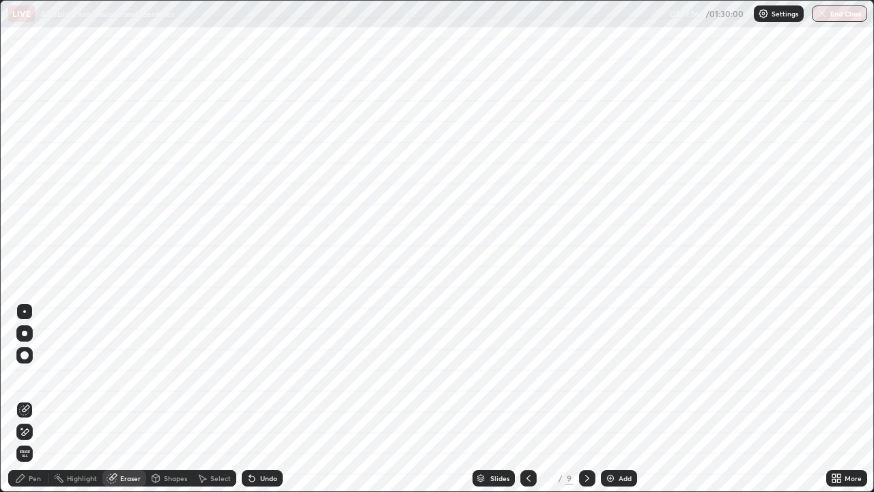
click at [619, 398] on div "Add" at bounding box center [625, 478] width 13 height 7
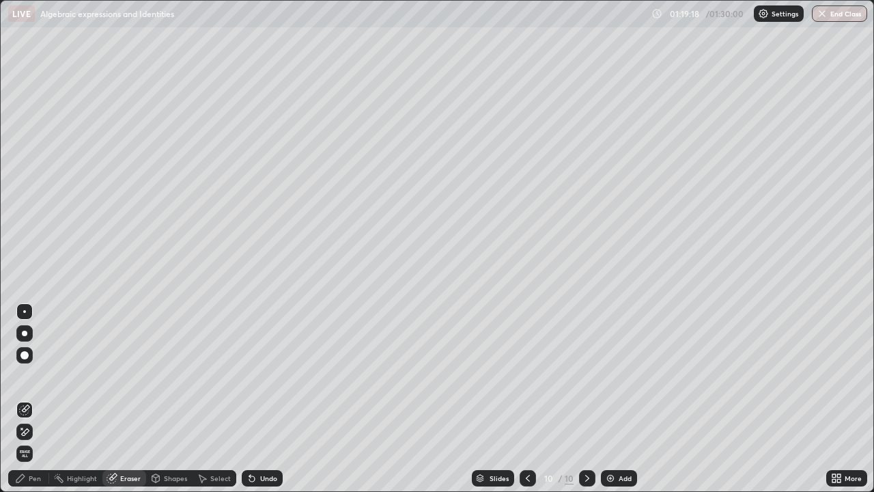
click at [526, 398] on icon at bounding box center [528, 478] width 4 height 7
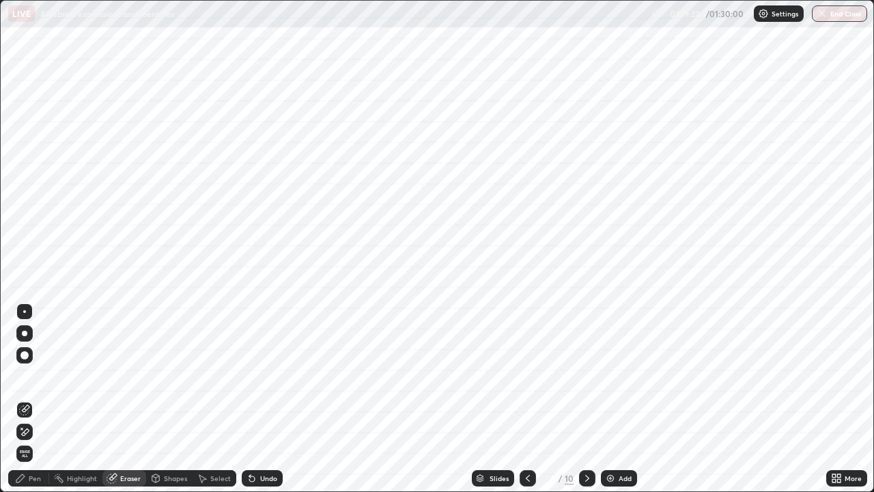
click at [836, 398] on icon at bounding box center [834, 475] width 3 height 3
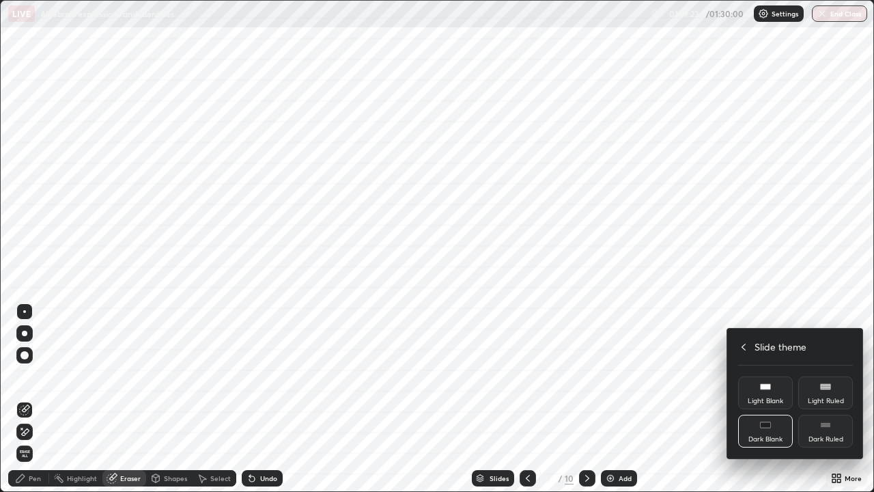
click at [742, 345] on icon at bounding box center [743, 347] width 11 height 11
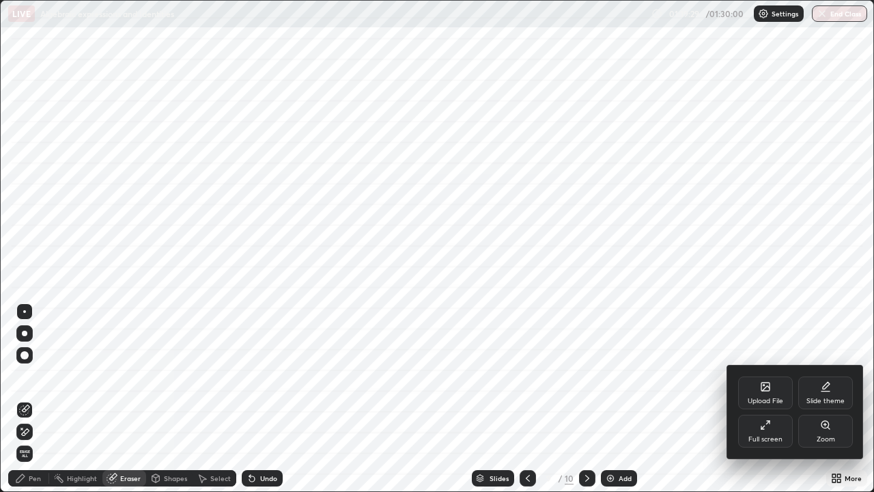
click at [493, 398] on div at bounding box center [437, 246] width 874 height 492
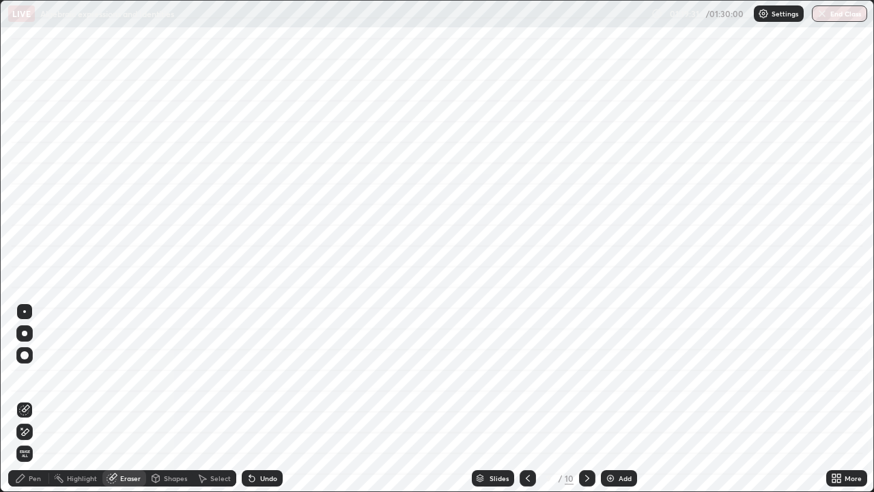
click at [486, 398] on div "Slides" at bounding box center [493, 478] width 42 height 16
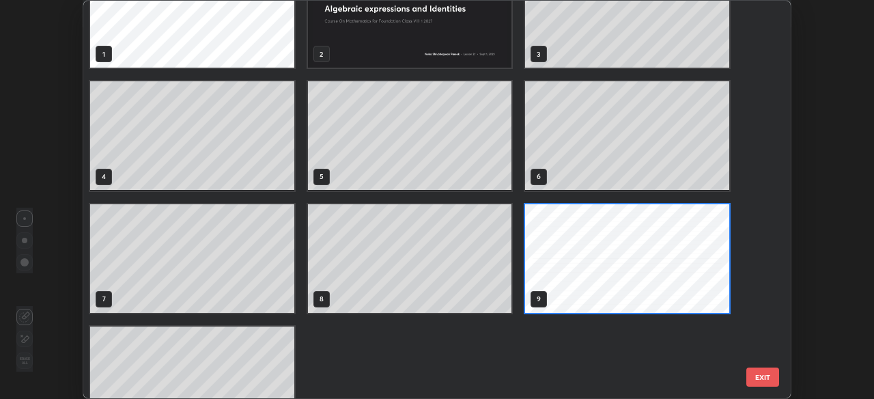
scroll to position [92, 0]
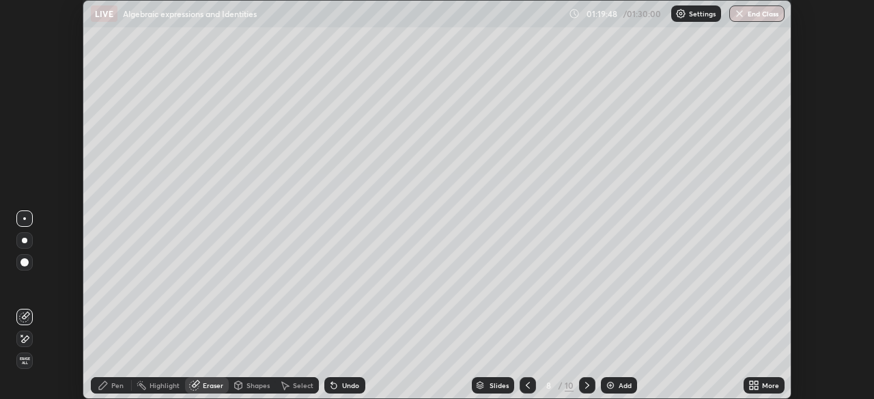
click at [621, 384] on div "Add" at bounding box center [625, 385] width 13 height 7
click at [503, 388] on div "Slides" at bounding box center [499, 385] width 19 height 7
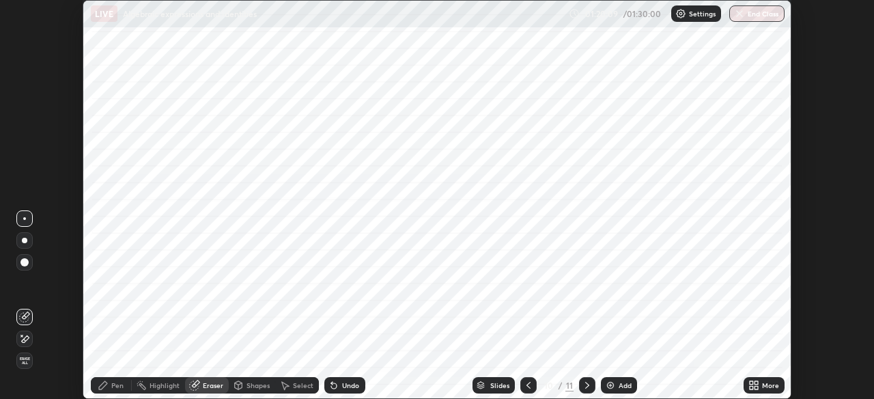
click at [758, 383] on icon at bounding box center [756, 382] width 3 height 3
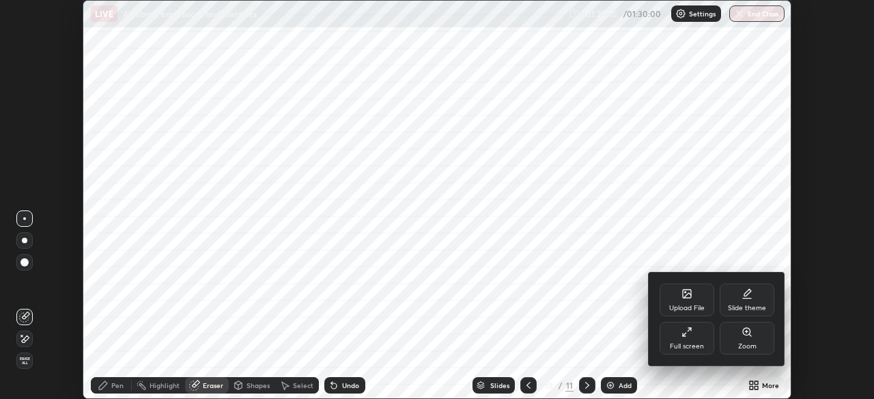
click at [738, 301] on div "Slide theme" at bounding box center [747, 300] width 55 height 33
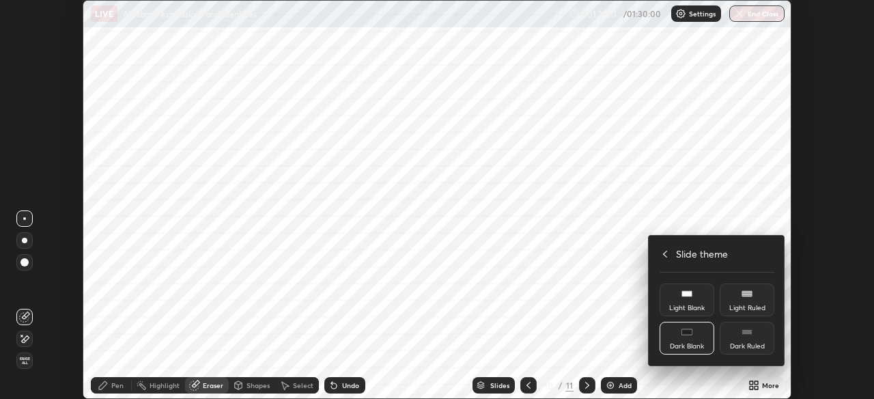
click at [693, 338] on div "Dark Blank" at bounding box center [687, 338] width 55 height 33
click at [691, 342] on div "Dark Blank" at bounding box center [687, 338] width 55 height 33
click at [692, 338] on div "Dark Blank" at bounding box center [687, 338] width 55 height 33
click at [694, 344] on div "Dark Blank" at bounding box center [687, 346] width 34 height 7
click at [697, 343] on div "Dark Blank" at bounding box center [687, 346] width 34 height 7
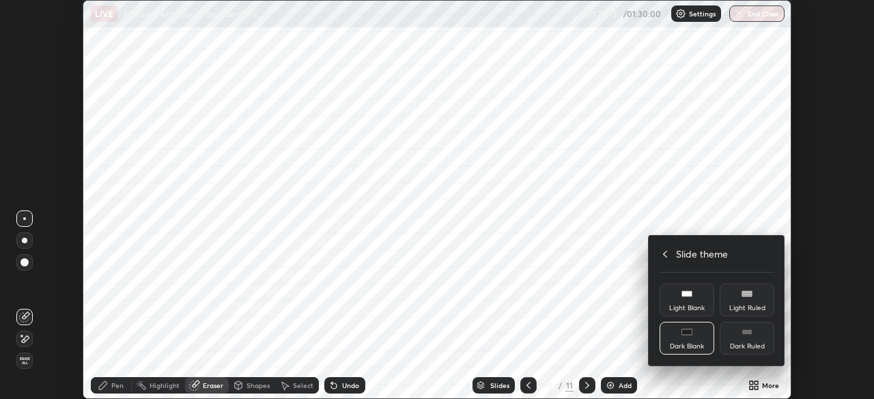
click at [699, 337] on div "Dark Blank" at bounding box center [687, 338] width 55 height 33
click at [699, 332] on div "Dark Blank" at bounding box center [687, 338] width 55 height 33
click at [700, 330] on div "Dark Blank" at bounding box center [687, 338] width 55 height 33
click at [704, 337] on div "Dark Blank" at bounding box center [687, 338] width 55 height 33
click at [488, 319] on div at bounding box center [437, 199] width 874 height 399
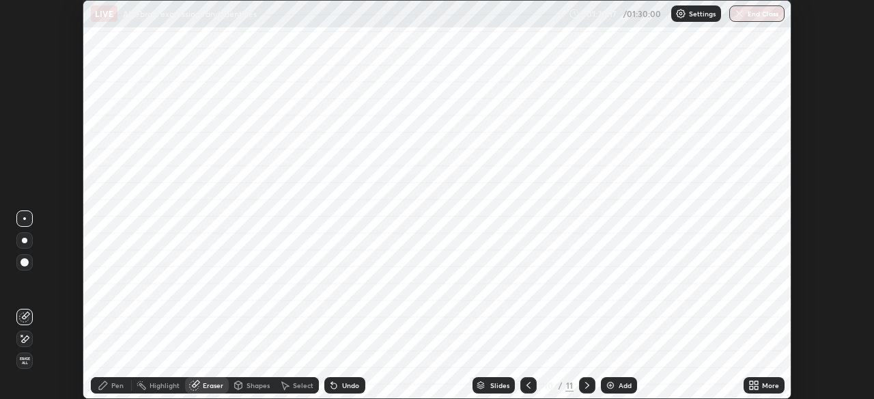
click at [525, 383] on icon at bounding box center [528, 385] width 11 height 11
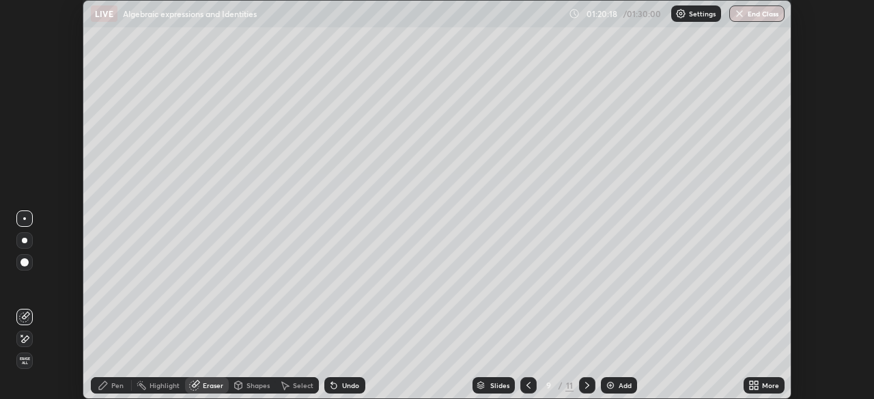
click at [527, 385] on icon at bounding box center [528, 385] width 11 height 11
click at [587, 384] on icon at bounding box center [587, 385] width 4 height 7
click at [751, 387] on icon at bounding box center [751, 387] width 3 height 3
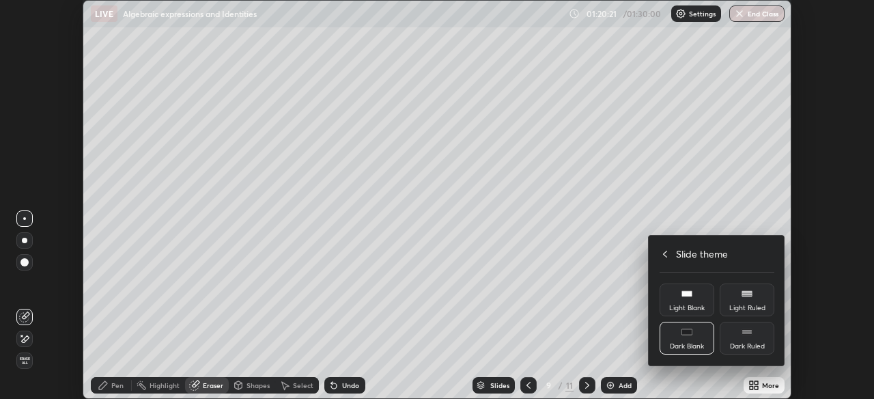
click at [678, 335] on div "Dark Blank" at bounding box center [687, 338] width 55 height 33
click at [663, 250] on icon at bounding box center [665, 254] width 11 height 11
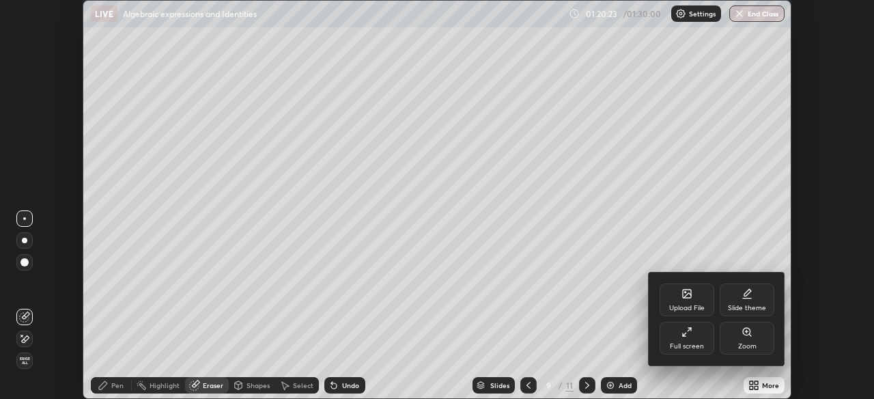
click at [682, 341] on div "Full screen" at bounding box center [687, 338] width 55 height 33
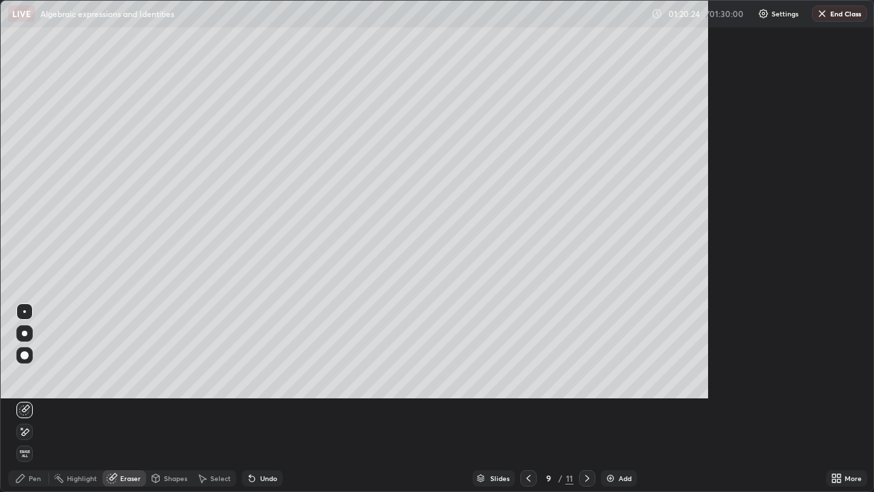
scroll to position [492, 874]
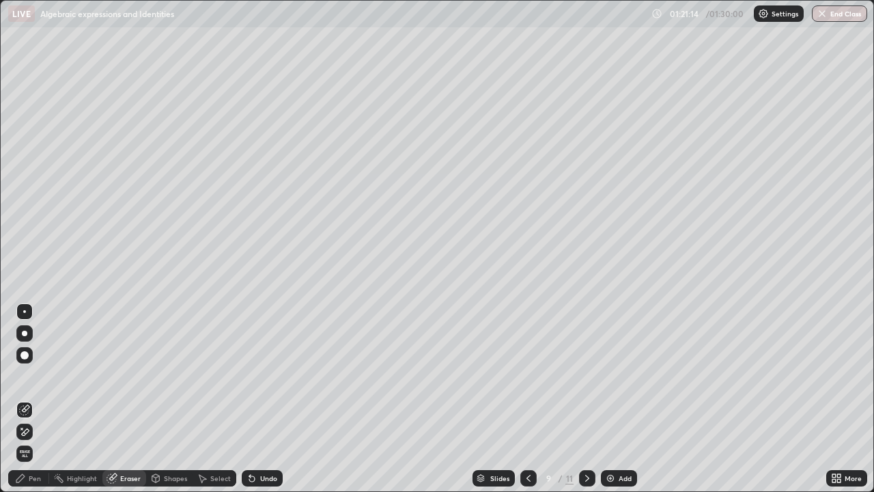
click at [32, 398] on div "Pen" at bounding box center [35, 478] width 12 height 7
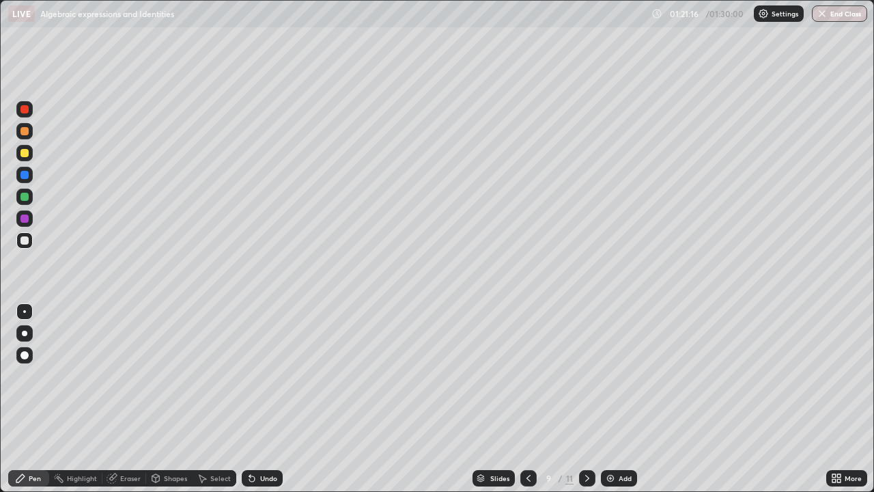
click at [32, 153] on div at bounding box center [24, 153] width 16 height 16
click at [30, 242] on div at bounding box center [24, 240] width 16 height 16
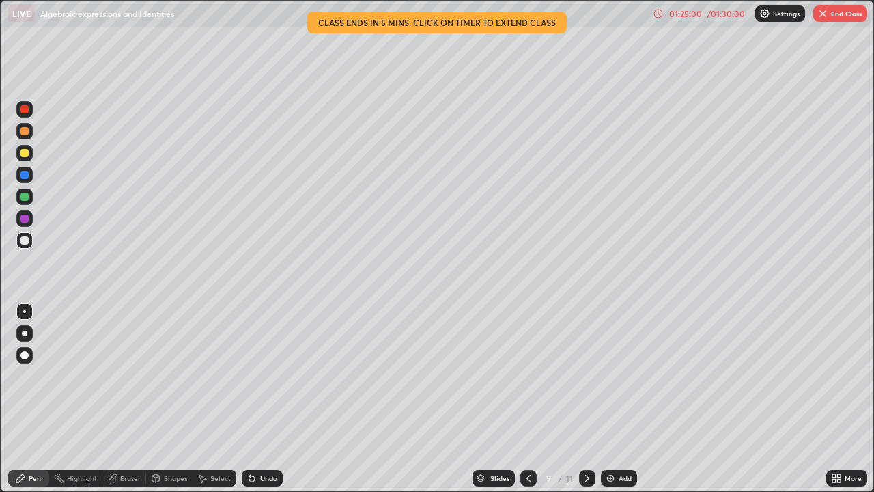
click at [263, 398] on div "Undo" at bounding box center [268, 478] width 17 height 7
click at [261, 398] on div "Undo" at bounding box center [268, 478] width 17 height 7
click at [257, 398] on div "Undo" at bounding box center [262, 478] width 41 height 16
click at [256, 398] on div "Undo" at bounding box center [262, 478] width 41 height 16
click at [260, 398] on div "Undo" at bounding box center [268, 478] width 17 height 7
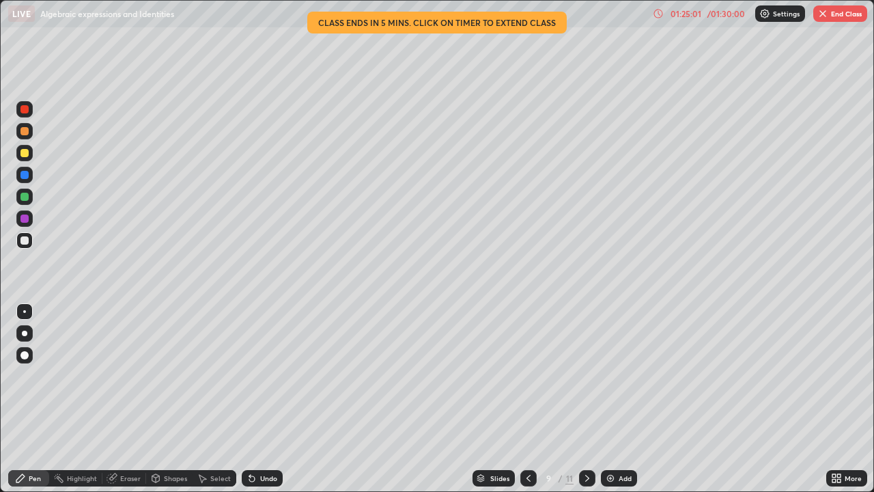
click at [262, 398] on div "Undo" at bounding box center [268, 478] width 17 height 7
click at [260, 398] on div "Undo" at bounding box center [268, 478] width 17 height 7
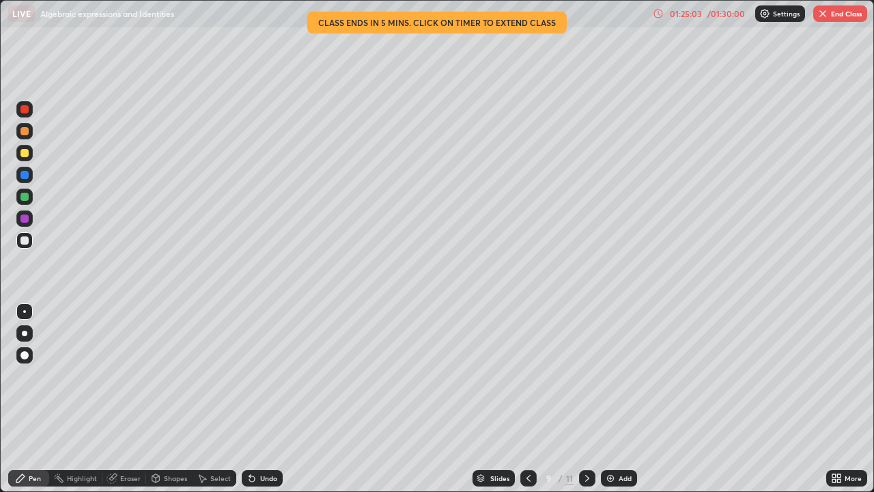
click at [253, 398] on icon at bounding box center [252, 478] width 11 height 11
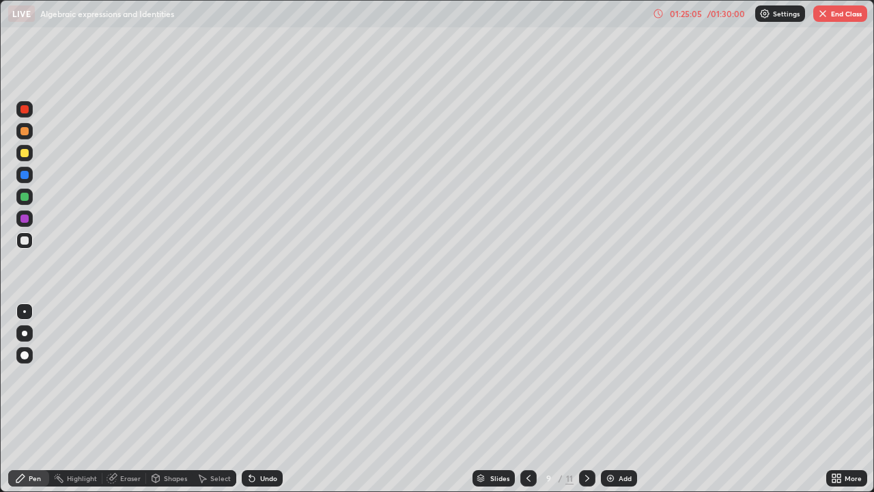
click at [31, 153] on div at bounding box center [24, 153] width 16 height 16
click at [825, 16] on img "button" at bounding box center [823, 13] width 11 height 11
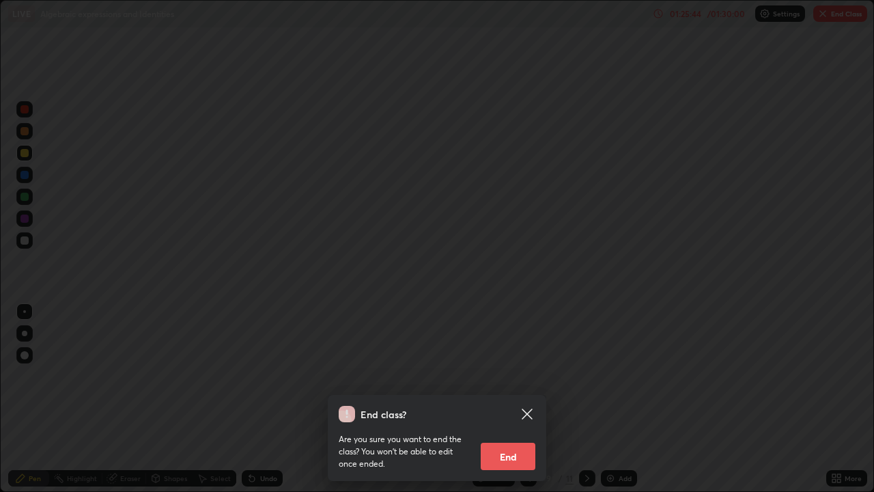
click at [511, 398] on button "End" at bounding box center [508, 456] width 55 height 27
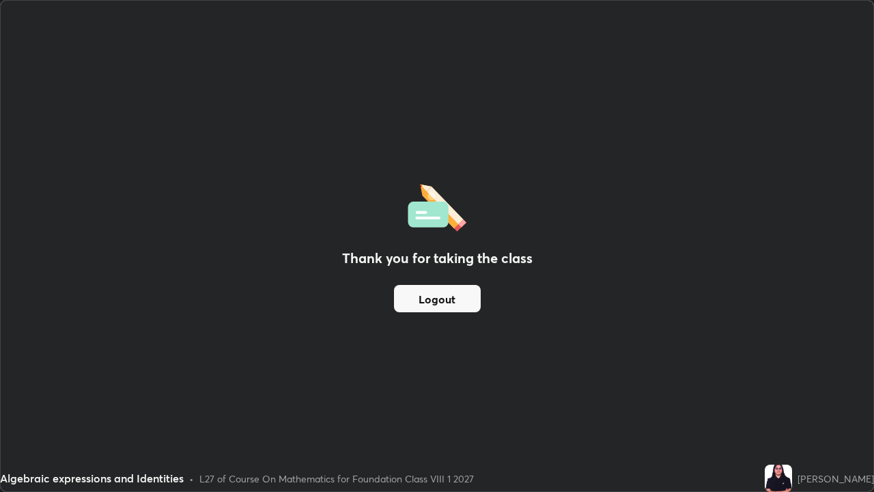
click at [429, 297] on button "Logout" at bounding box center [437, 298] width 87 height 27
